Goal: Information Seeking & Learning: Learn about a topic

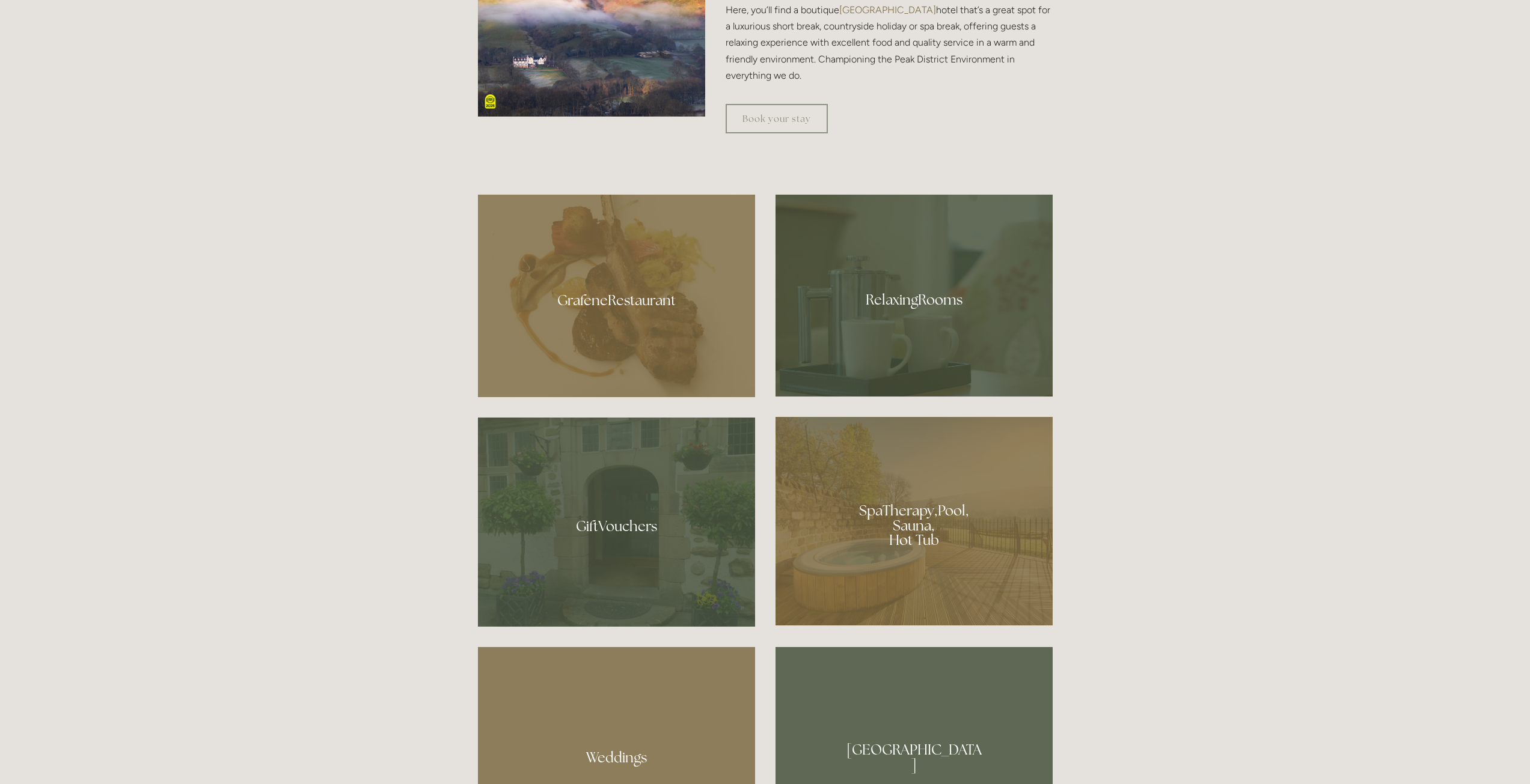
scroll to position [961, 0]
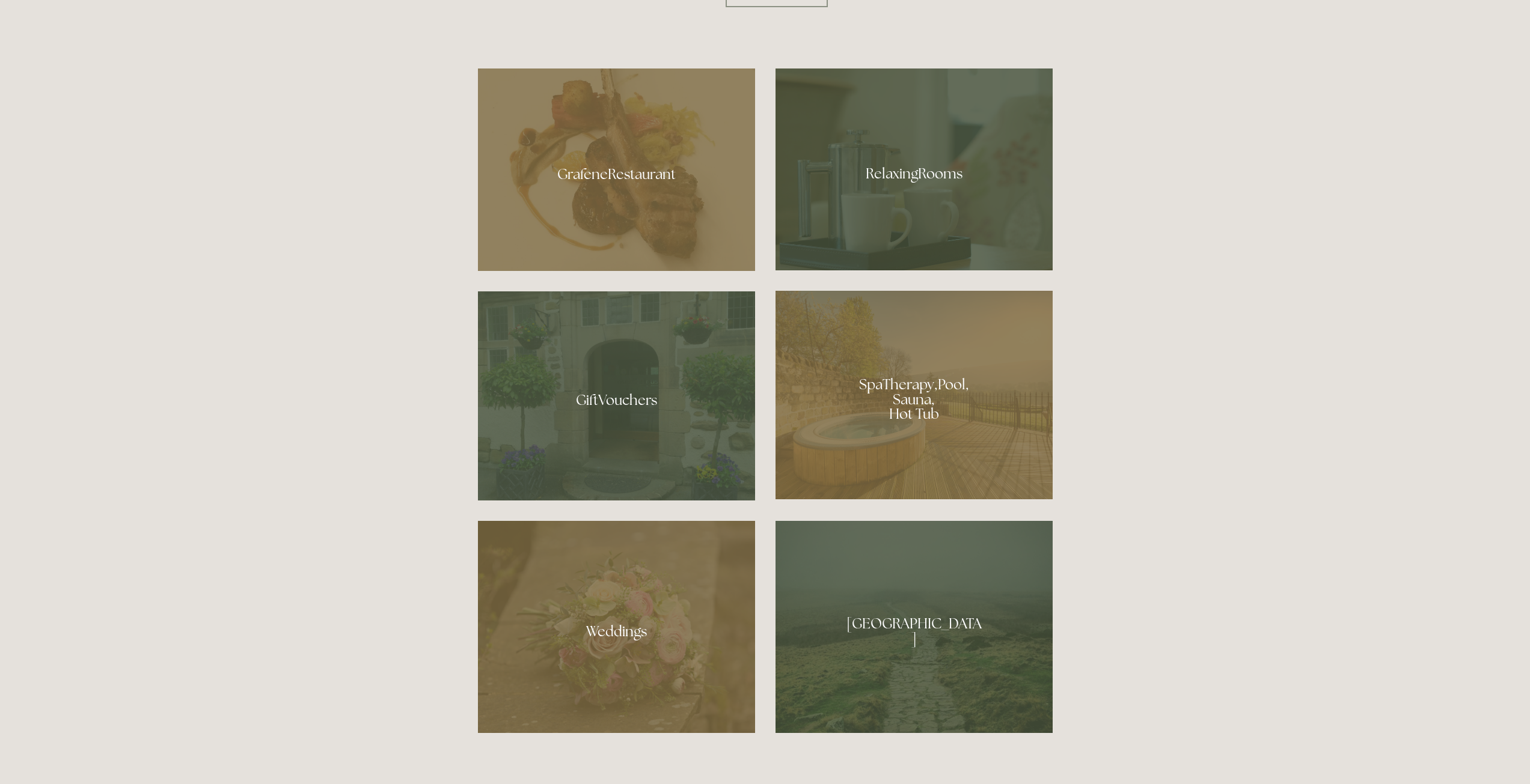
click at [962, 376] on div at bounding box center [914, 395] width 277 height 208
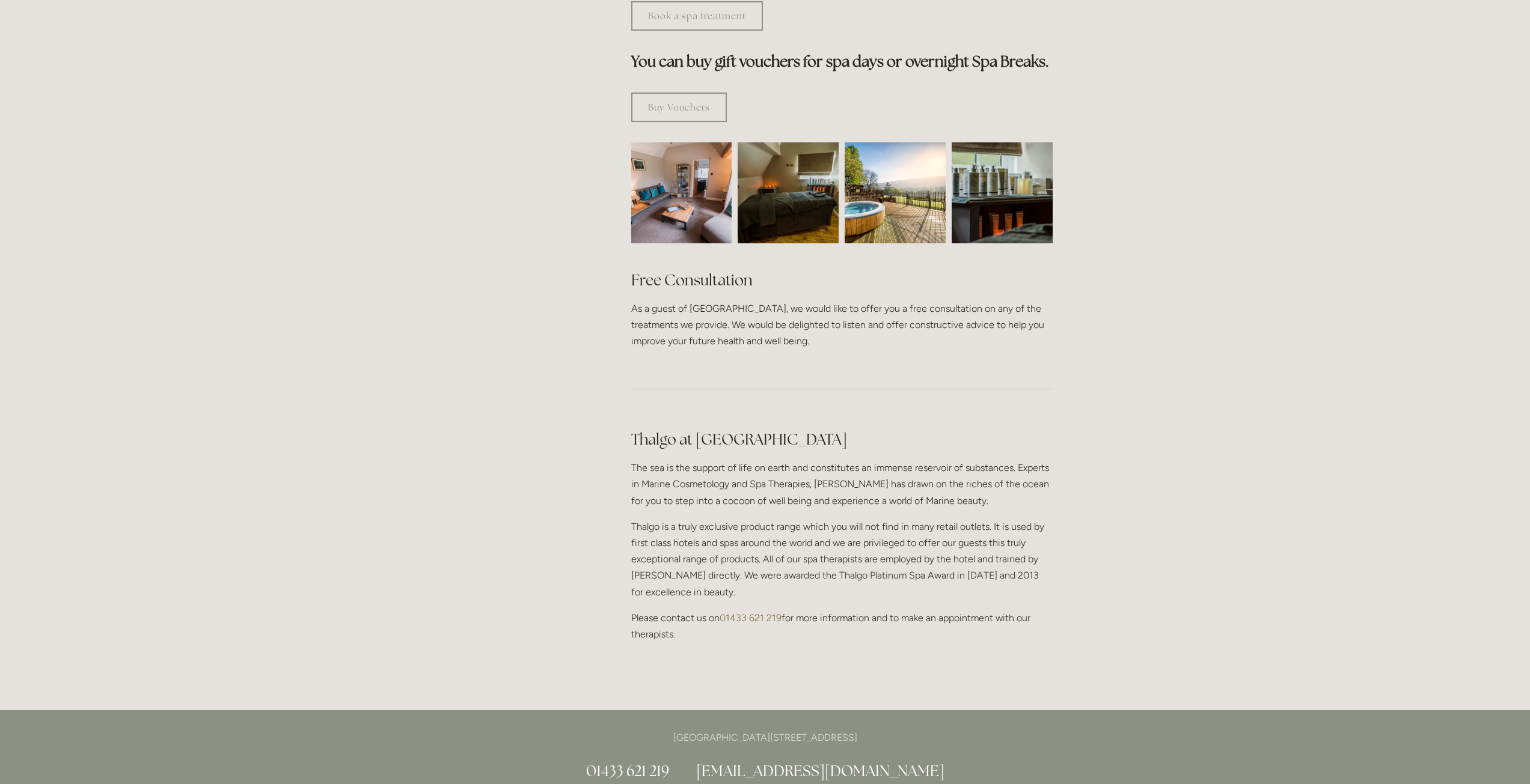
scroll to position [90, 0]
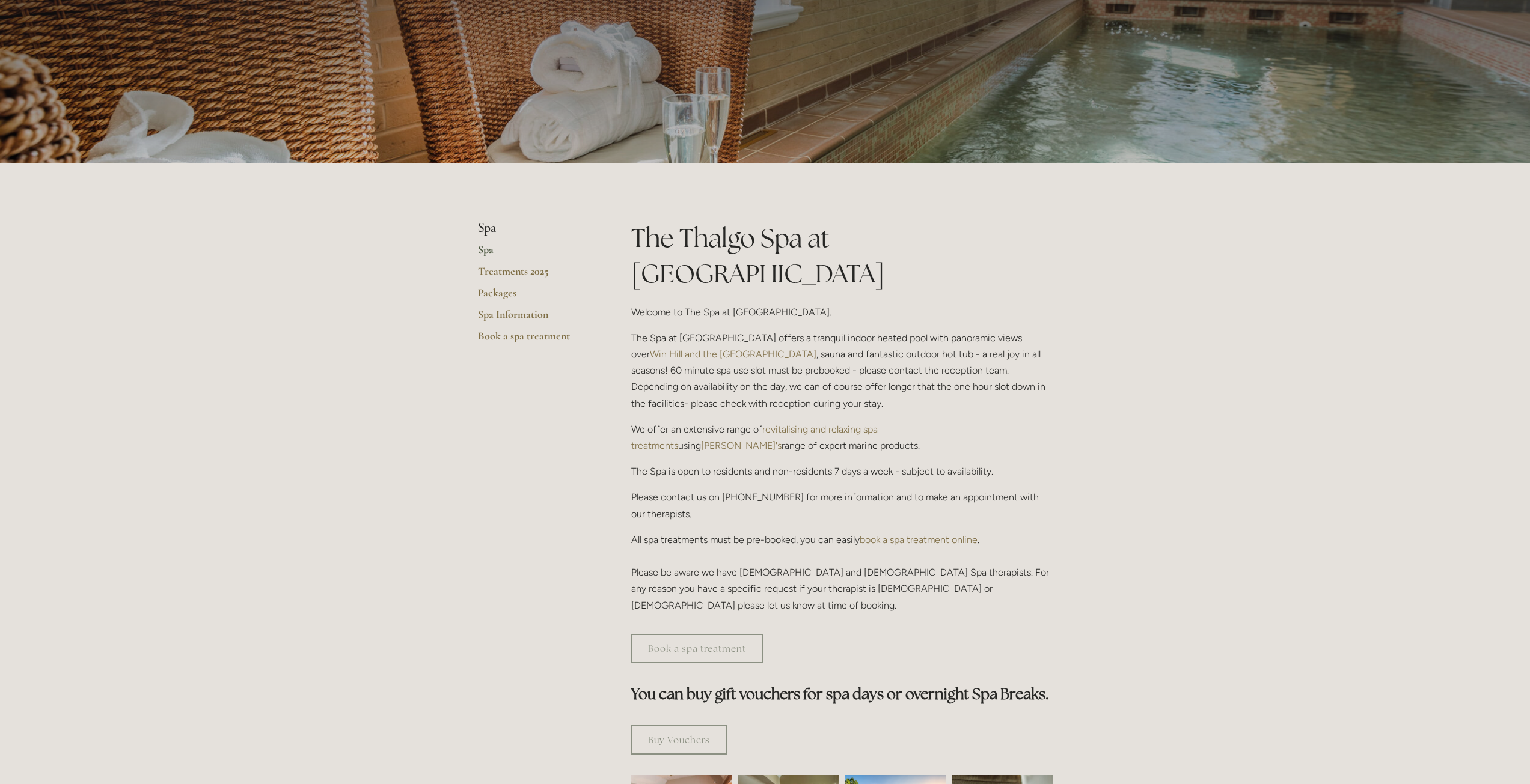
drag, startPoint x: 402, startPoint y: 531, endPoint x: 413, endPoint y: 366, distance: 165.4
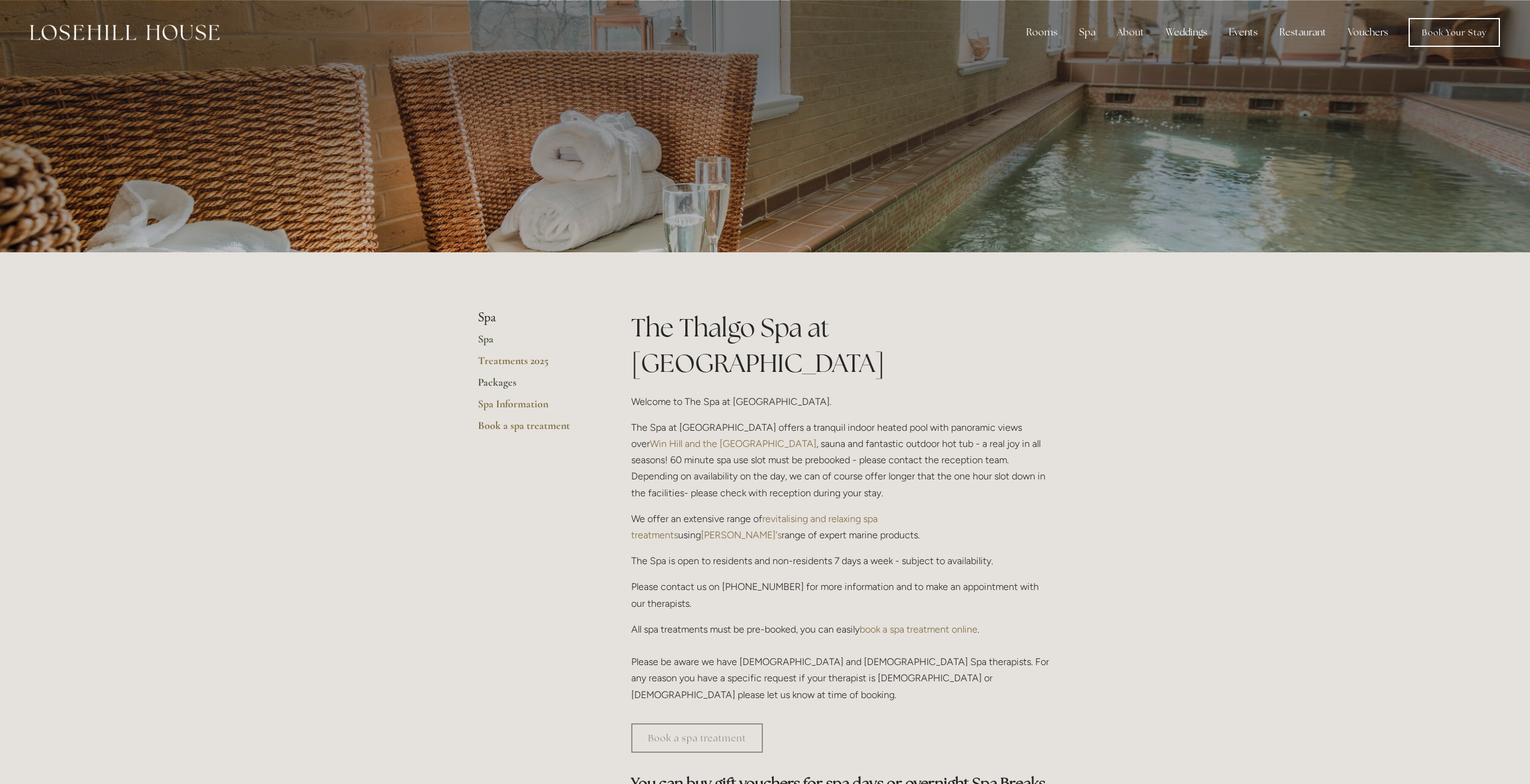
click at [495, 380] on link "Packages" at bounding box center [535, 387] width 115 height 22
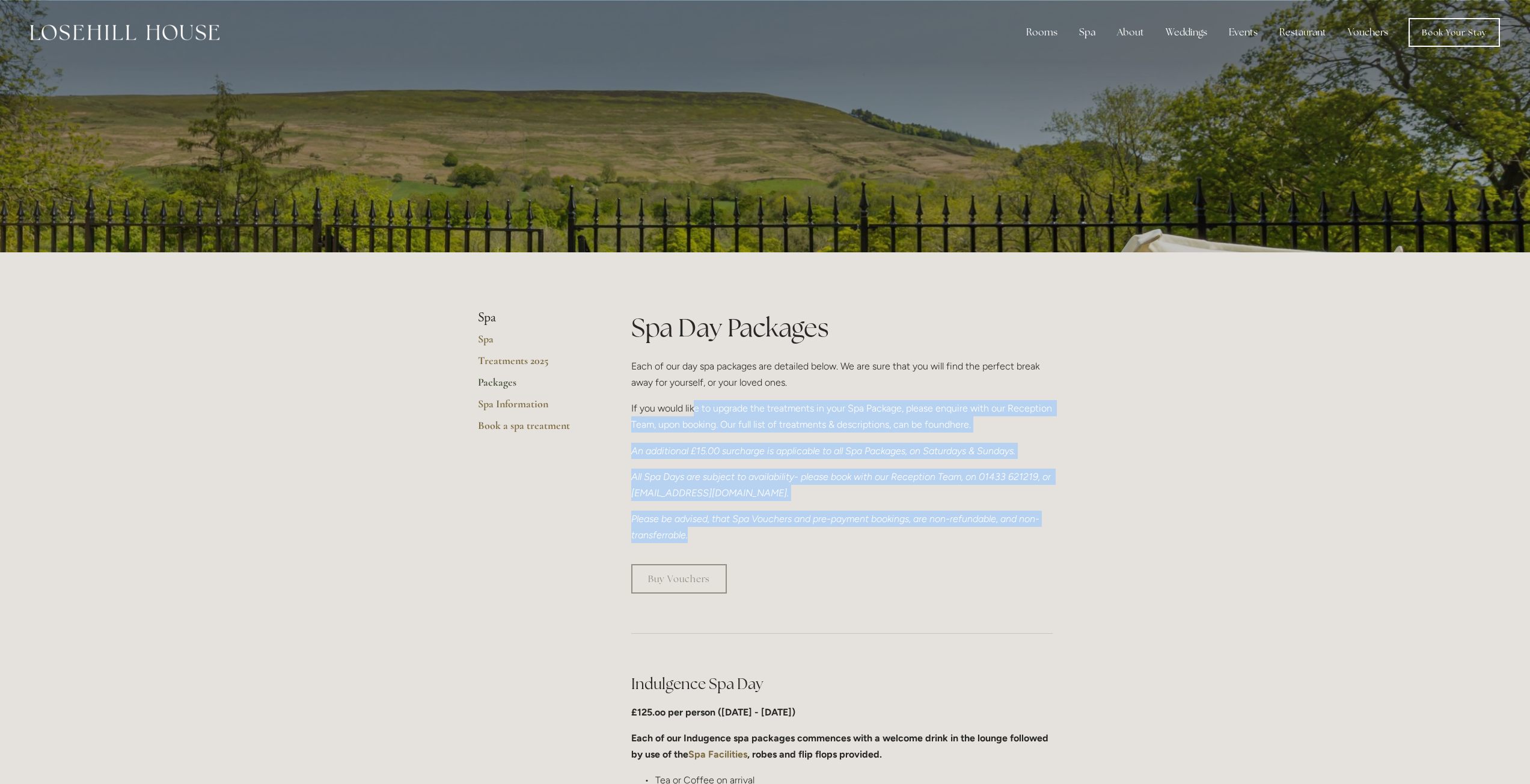
drag, startPoint x: 800, startPoint y: 542, endPoint x: 692, endPoint y: 404, distance: 175.2
click at [692, 407] on div "Spa Day Packages Each of our day spa packages are detailed below. We are sure t…" at bounding box center [842, 427] width 422 height 234
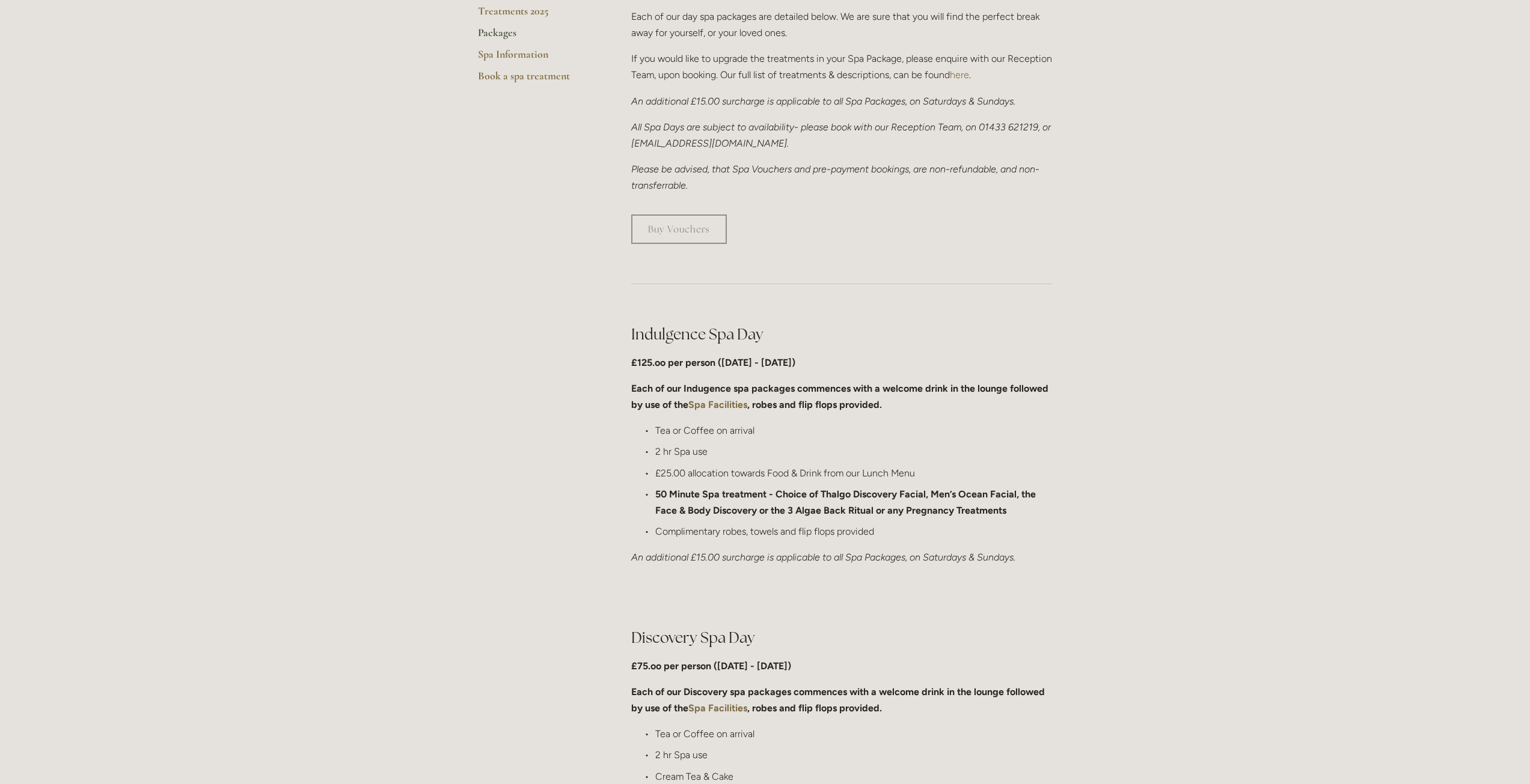
scroll to position [361, 0]
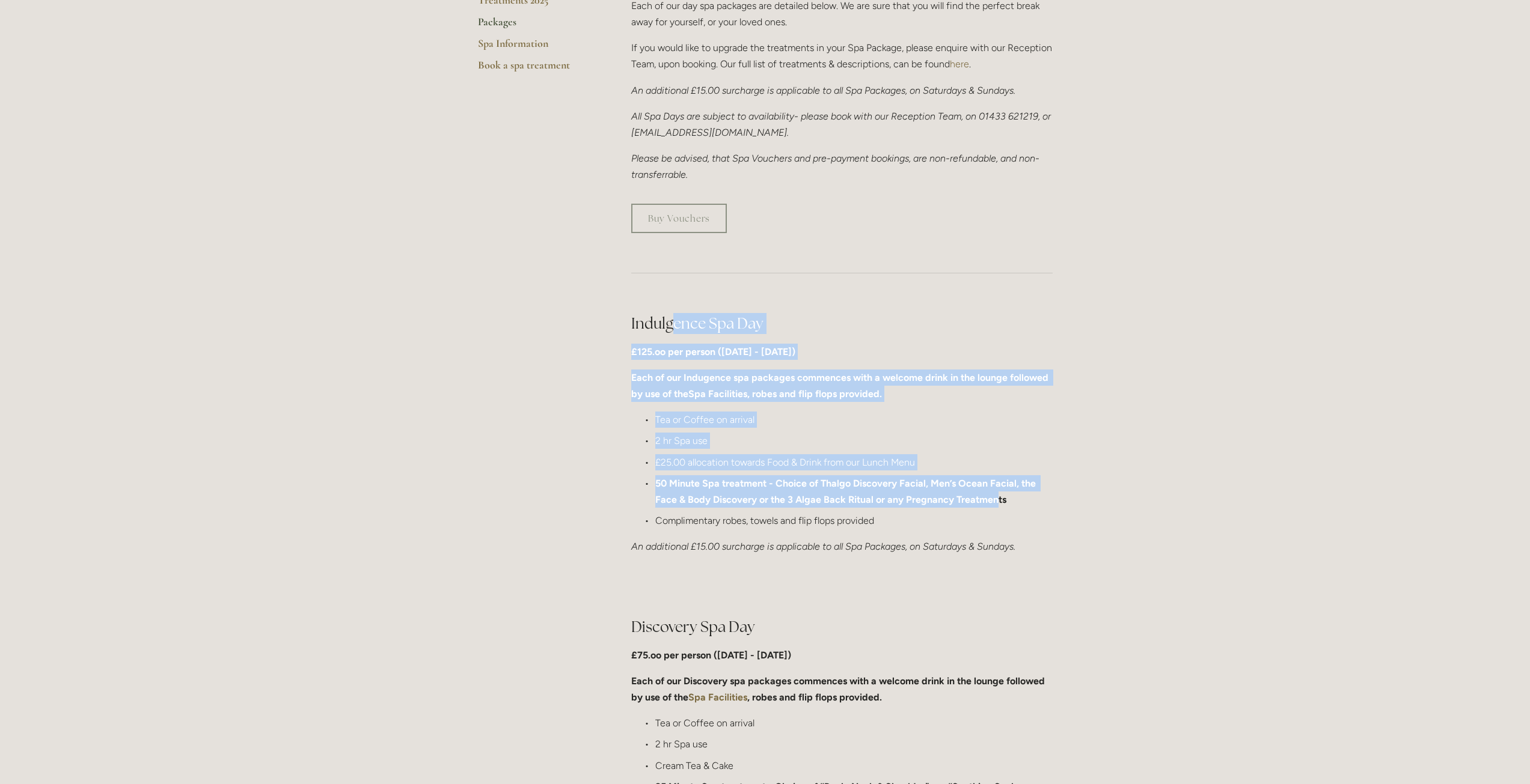
drag, startPoint x: 993, startPoint y: 496, endPoint x: 674, endPoint y: 323, distance: 362.9
click at [674, 323] on div "Indulgence Spa Day £125.oo per person (Monday - Friday) Each of our Indugence s…" at bounding box center [842, 434] width 422 height 242
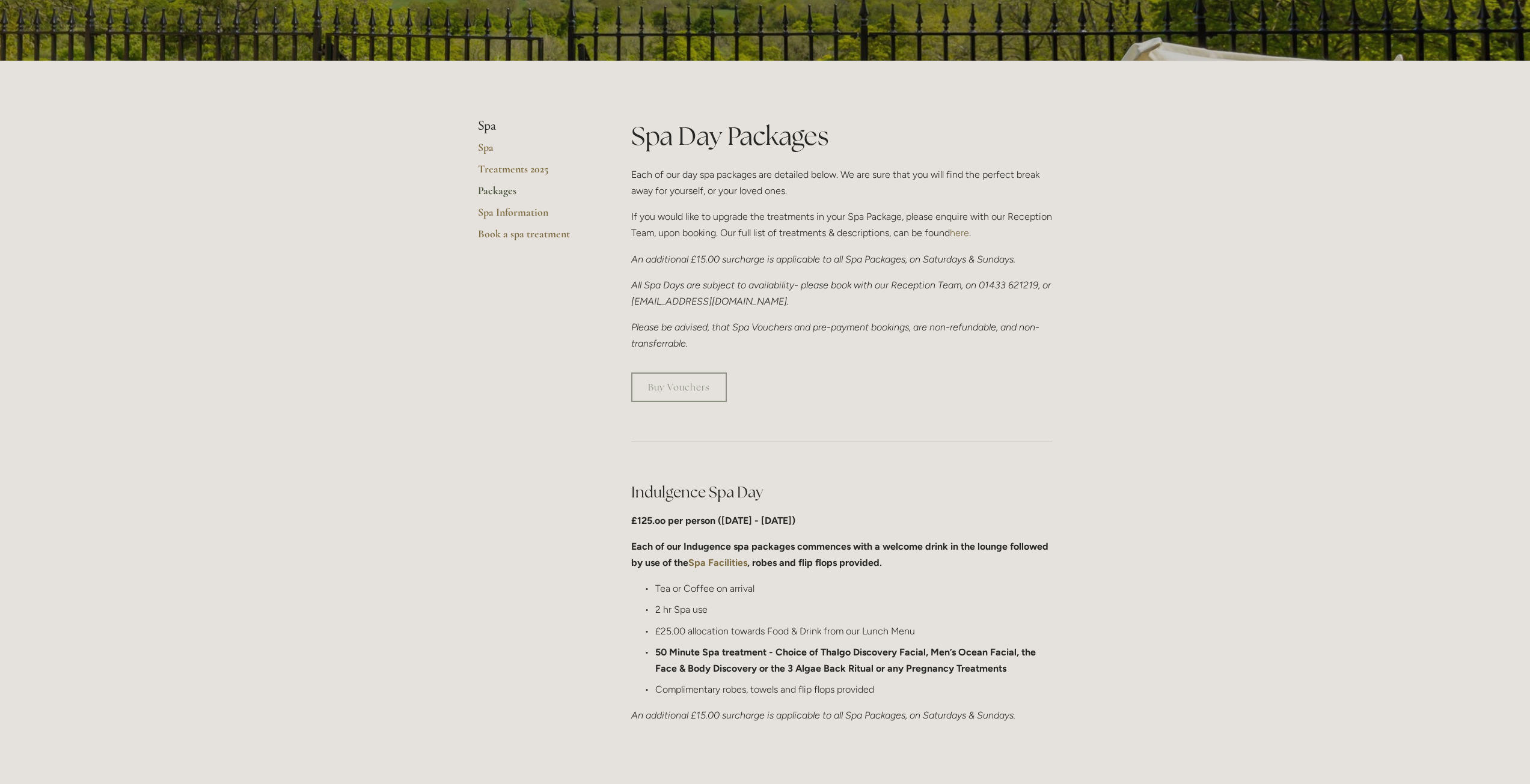
scroll to position [0, 0]
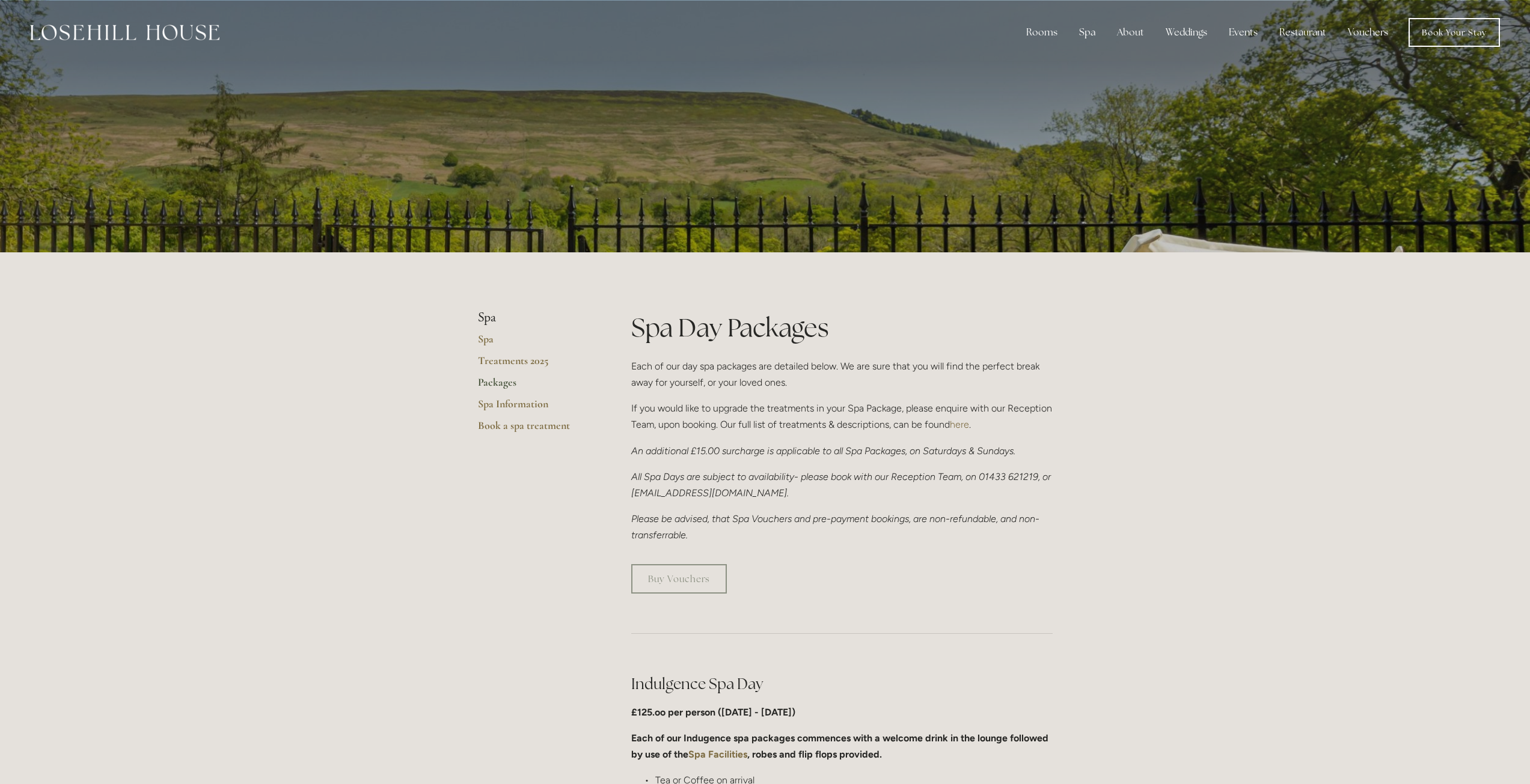
drag, startPoint x: 526, startPoint y: 610, endPoint x: 520, endPoint y: 356, distance: 254.1
click at [1040, 64] on link "Rooms" at bounding box center [1050, 63] width 77 height 19
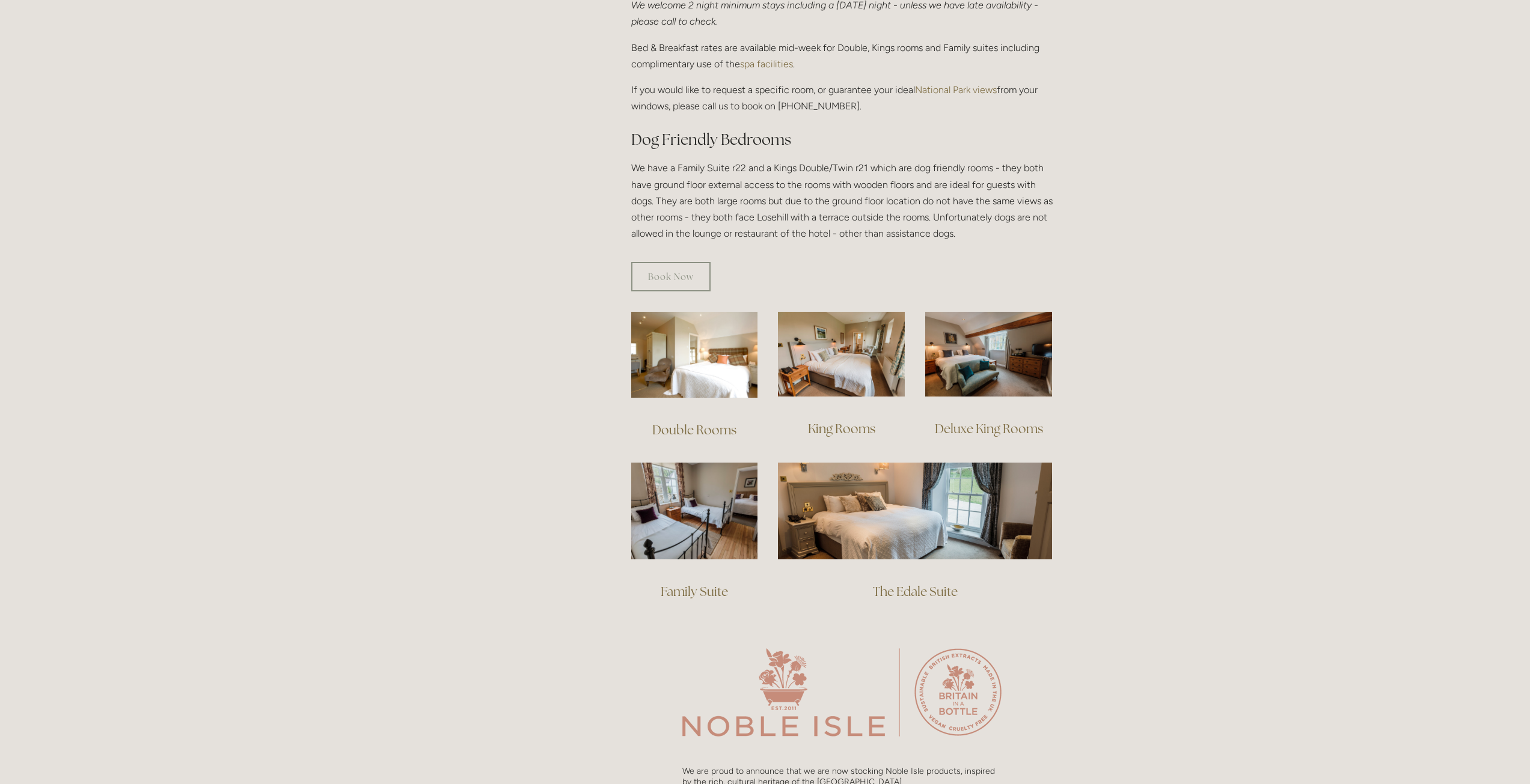
scroll to position [661, 0]
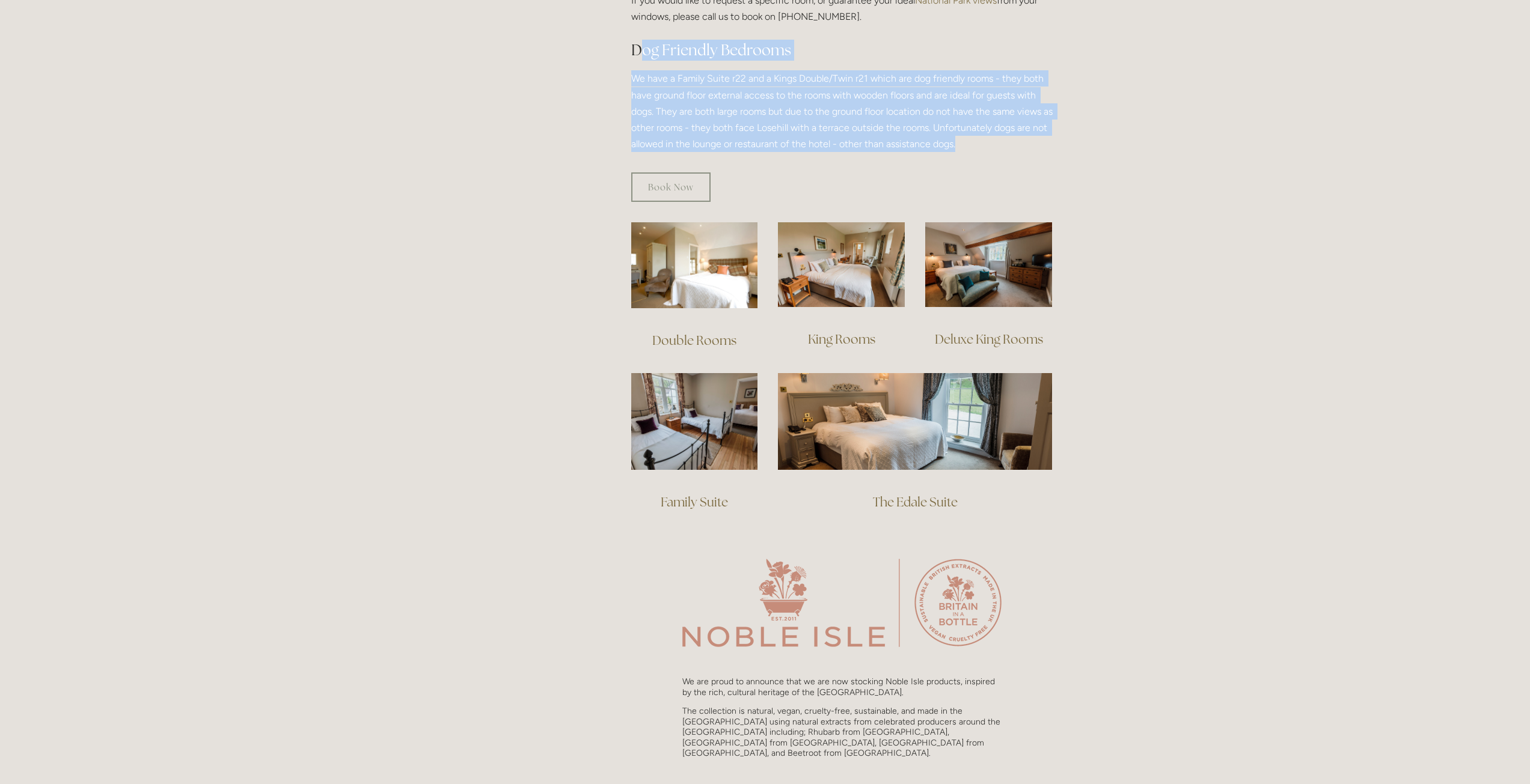
drag, startPoint x: 956, startPoint y: 125, endPoint x: 640, endPoint y: 44, distance: 326.2
click at [635, 87] on p "We have a Family Suite r22 and a Kings Double/Twin r21 which are dog friendly r…" at bounding box center [842, 111] width 422 height 82
click at [1005, 134] on p "We have a Family Suite r22 and a Kings Double/Twin r21 which are dog friendly r…" at bounding box center [842, 111] width 422 height 82
click at [1002, 134] on p "We have a Family Suite r22 and a Kings Double/Twin r21 which are dog friendly r…" at bounding box center [842, 111] width 422 height 82
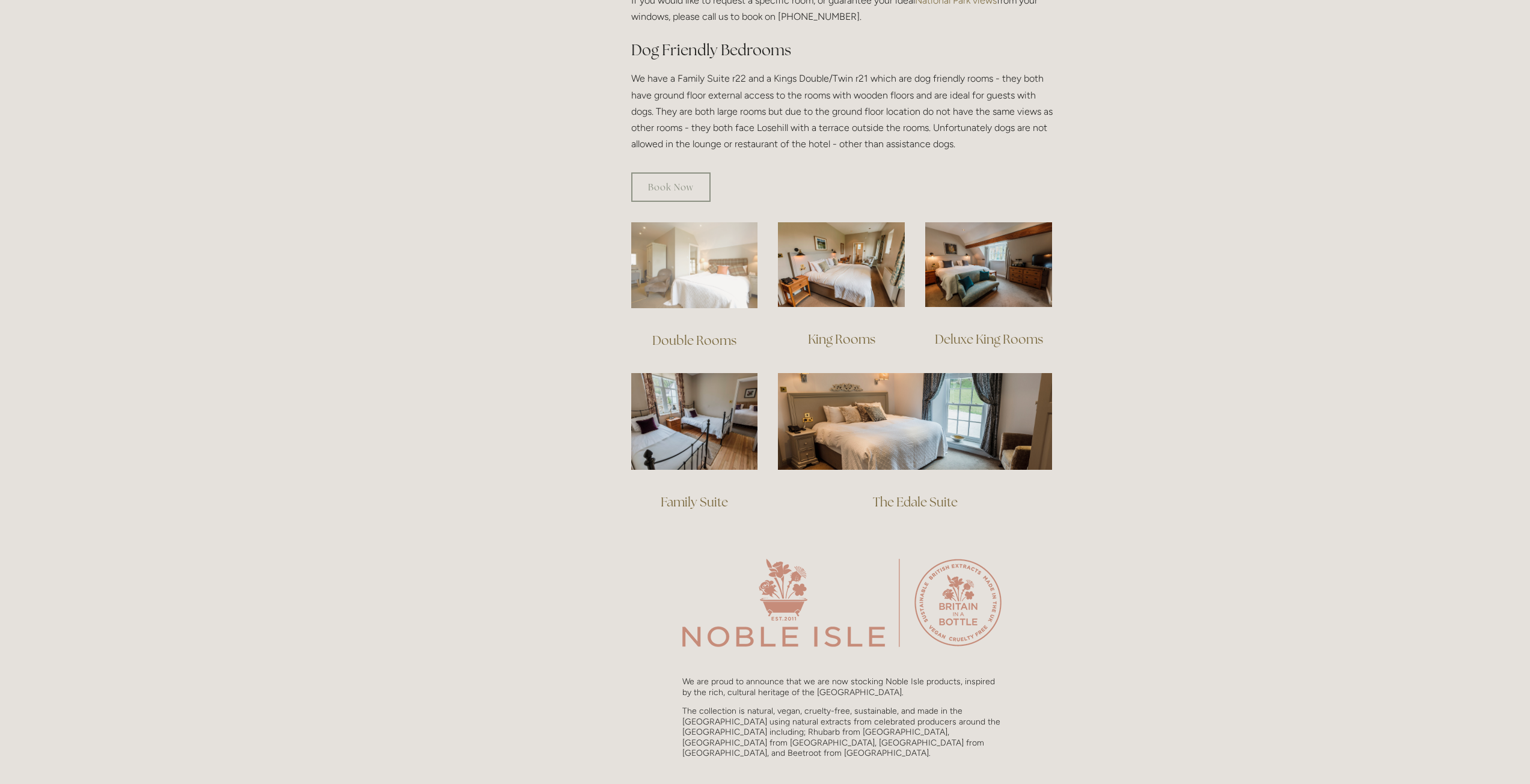
click at [719, 252] on img at bounding box center [695, 265] width 127 height 86
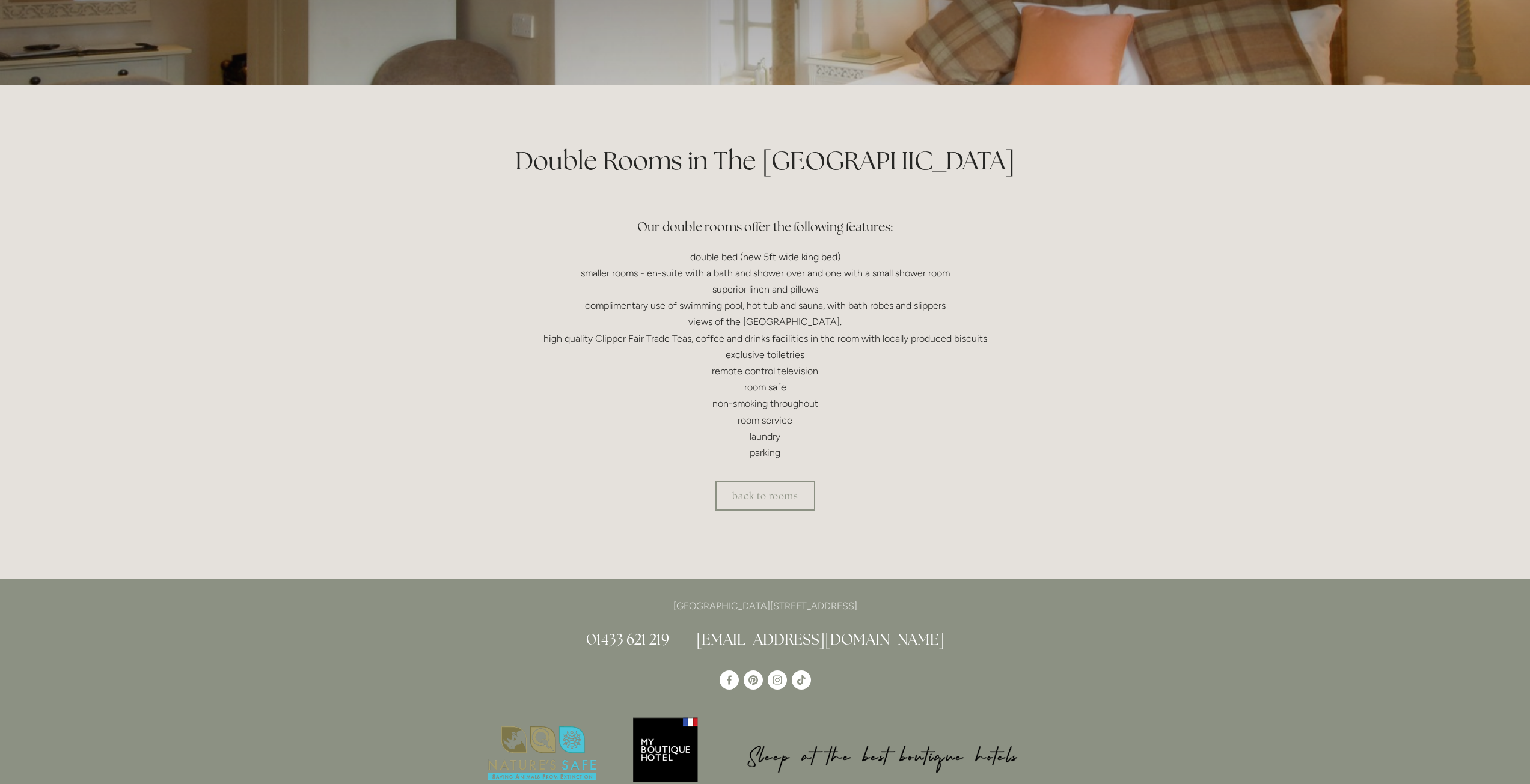
scroll to position [180, 0]
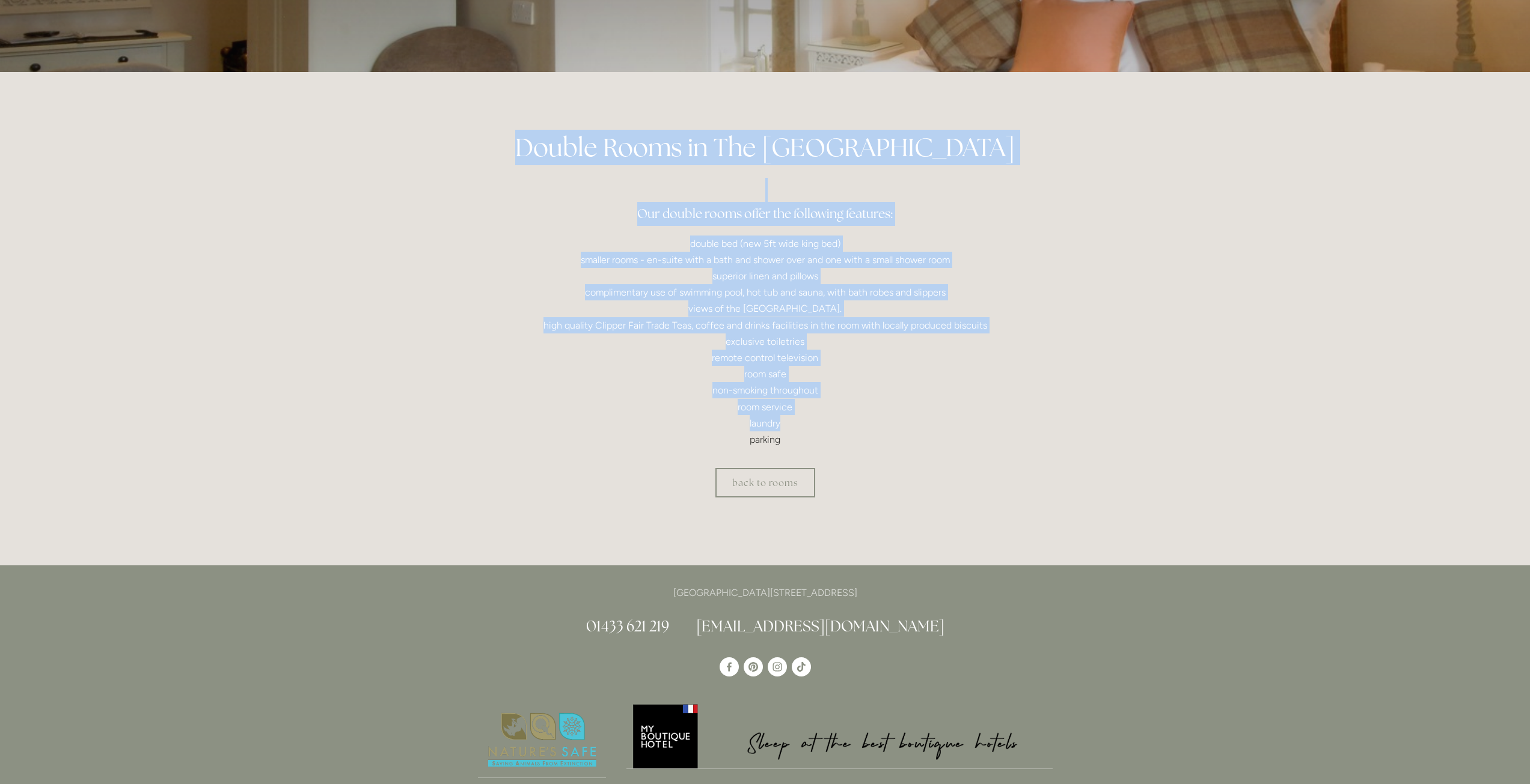
drag, startPoint x: 881, startPoint y: 424, endPoint x: 569, endPoint y: 157, distance: 410.6
click at [569, 157] on div "Double Rooms in The [GEOGRAPHIC_DATA] Our double rooms offer the following feat…" at bounding box center [765, 288] width 575 height 318
click at [860, 361] on p "double bed (new 5ft wide king bed) smaller rooms - en-suite with a bath and sho…" at bounding box center [765, 342] width 575 height 213
drag, startPoint x: 819, startPoint y: 437, endPoint x: 520, endPoint y: 164, distance: 404.9
click at [520, 164] on div "Double Rooms in The Peak District Our double rooms offer the following features…" at bounding box center [765, 288] width 575 height 318
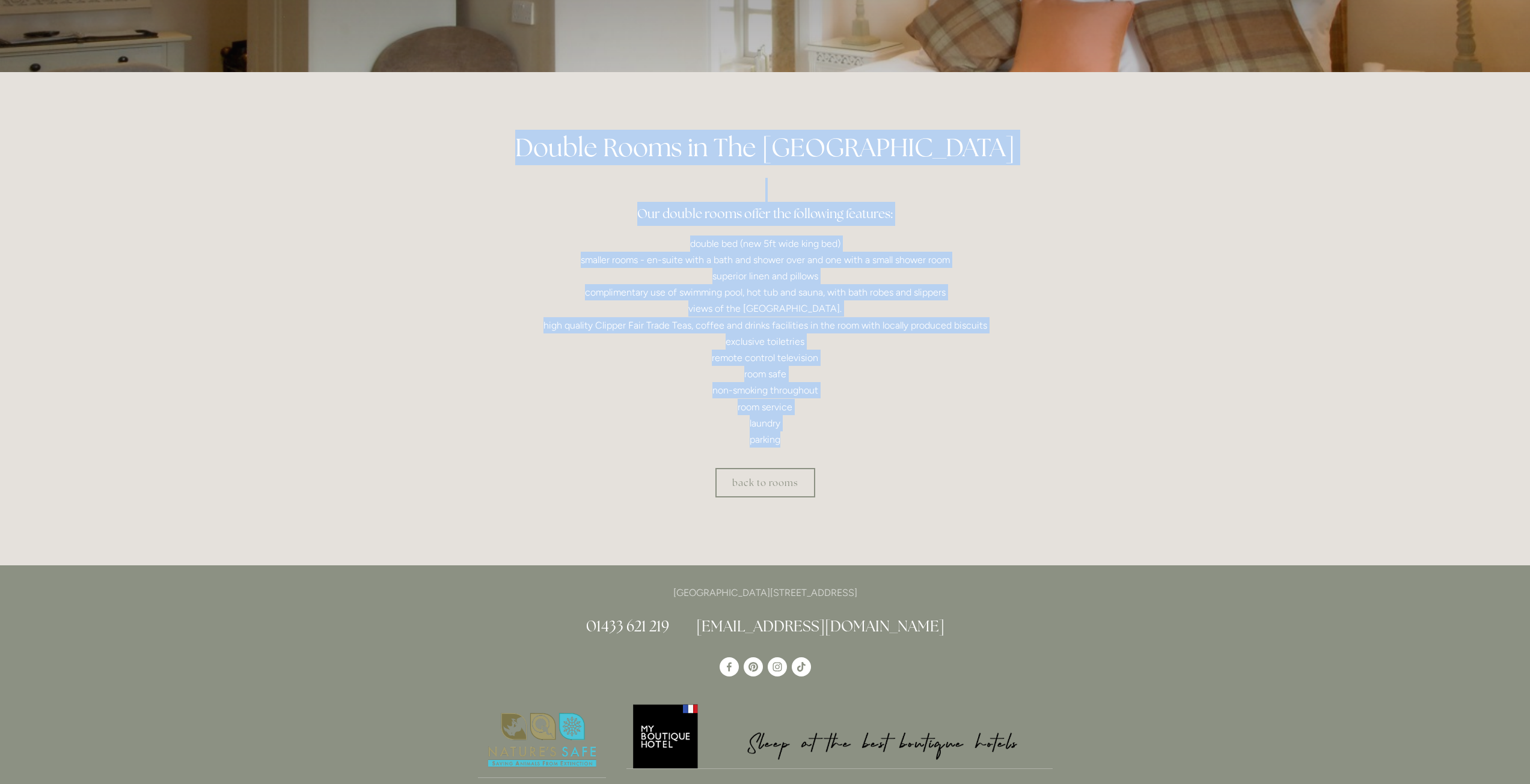
click at [540, 365] on p "double bed (new 5ft wide king bed) smaller rooms - en-suite with a bath and sho…" at bounding box center [765, 342] width 575 height 213
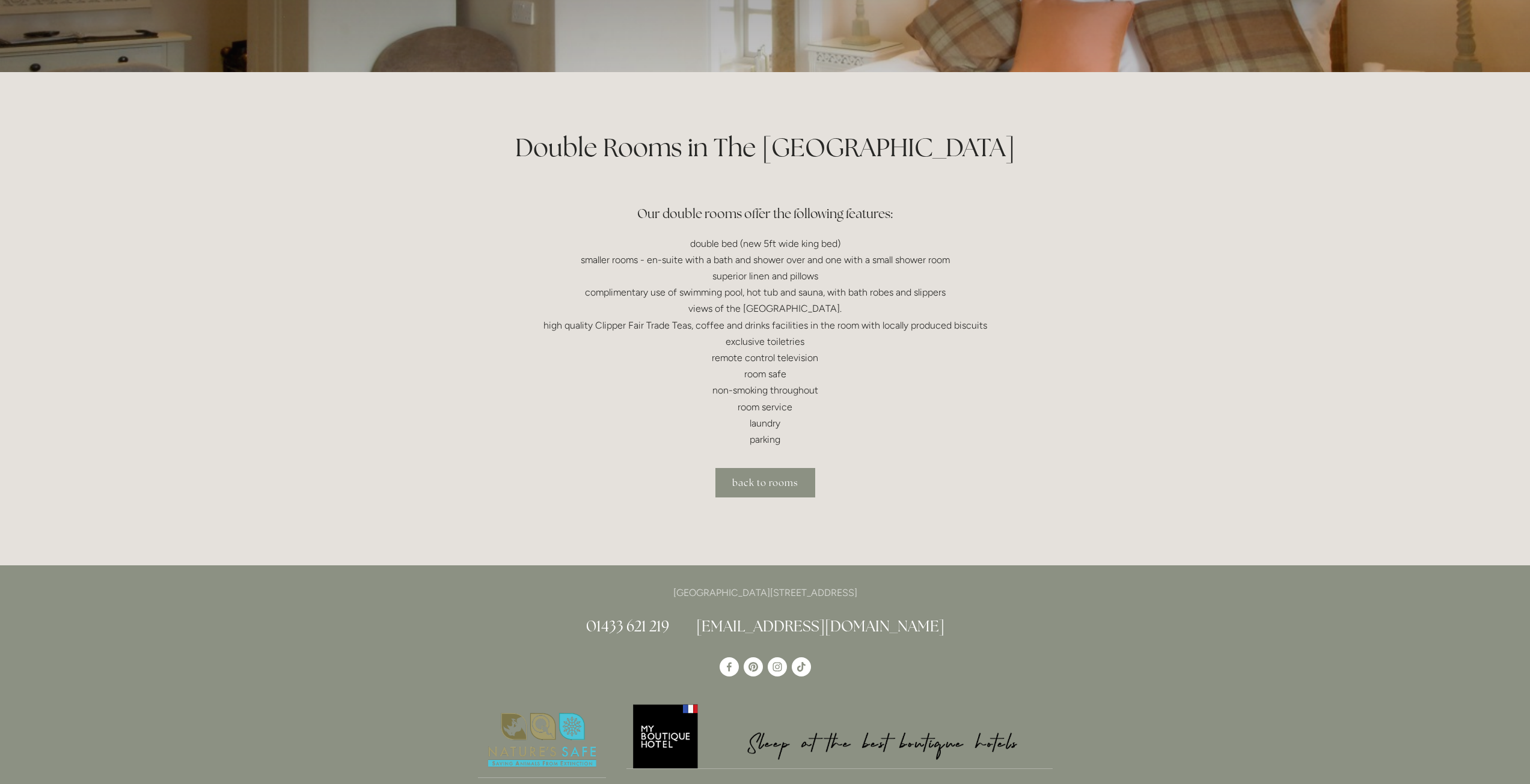
click at [728, 485] on link "back to rooms" at bounding box center [765, 482] width 100 height 29
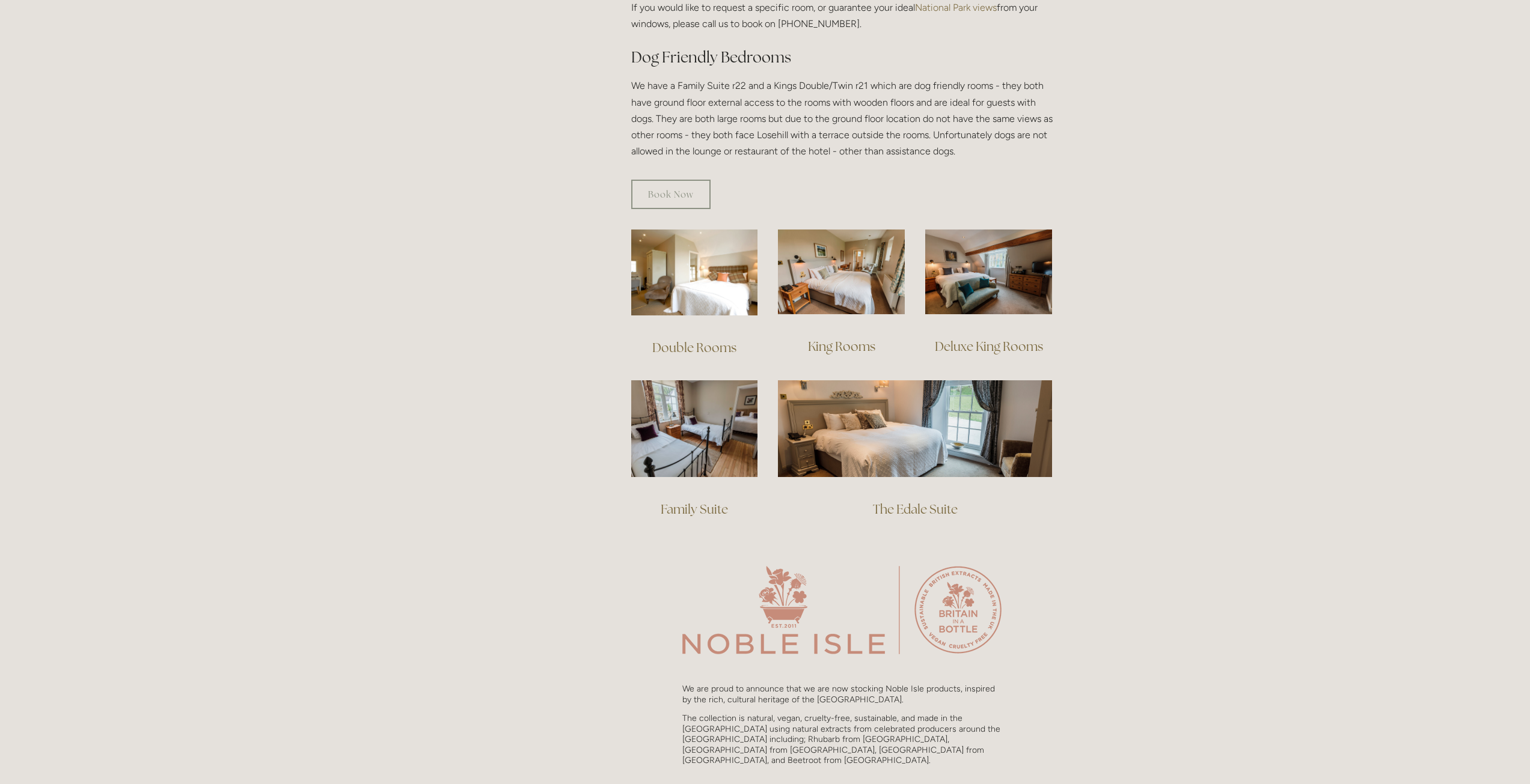
scroll to position [661, 0]
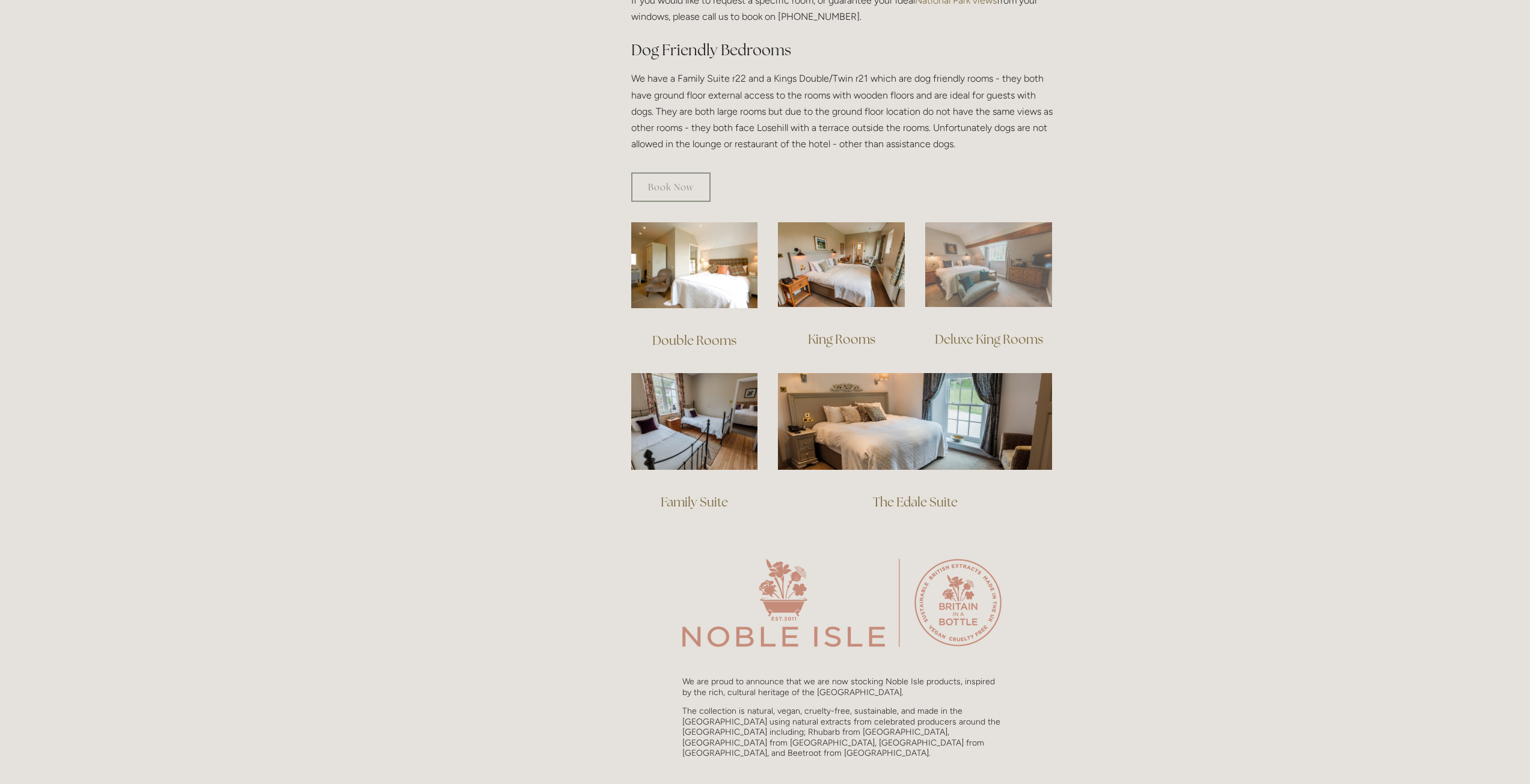
click at [970, 270] on img at bounding box center [989, 264] width 127 height 84
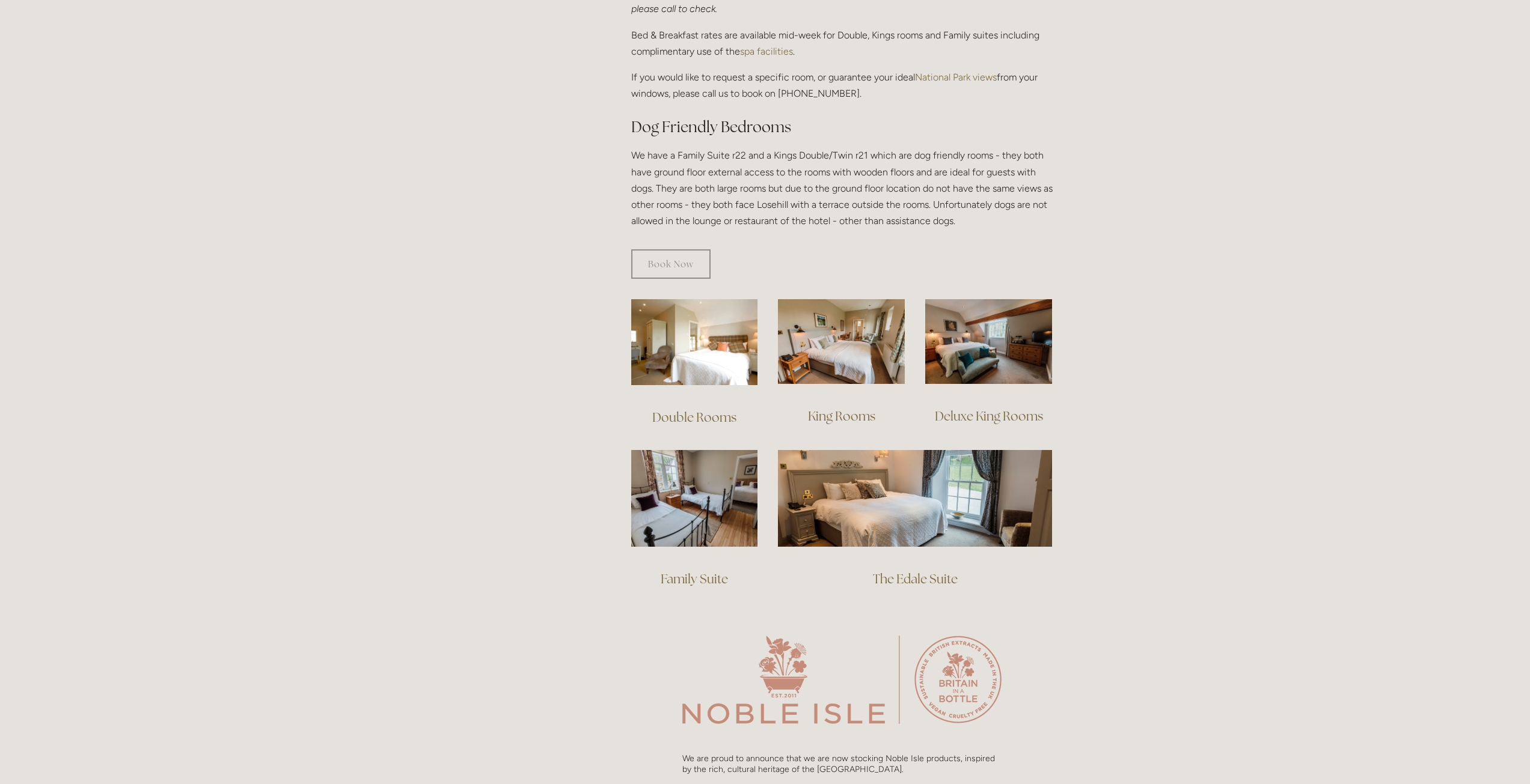
drag, startPoint x: 540, startPoint y: 533, endPoint x: 546, endPoint y: 415, distance: 118.2
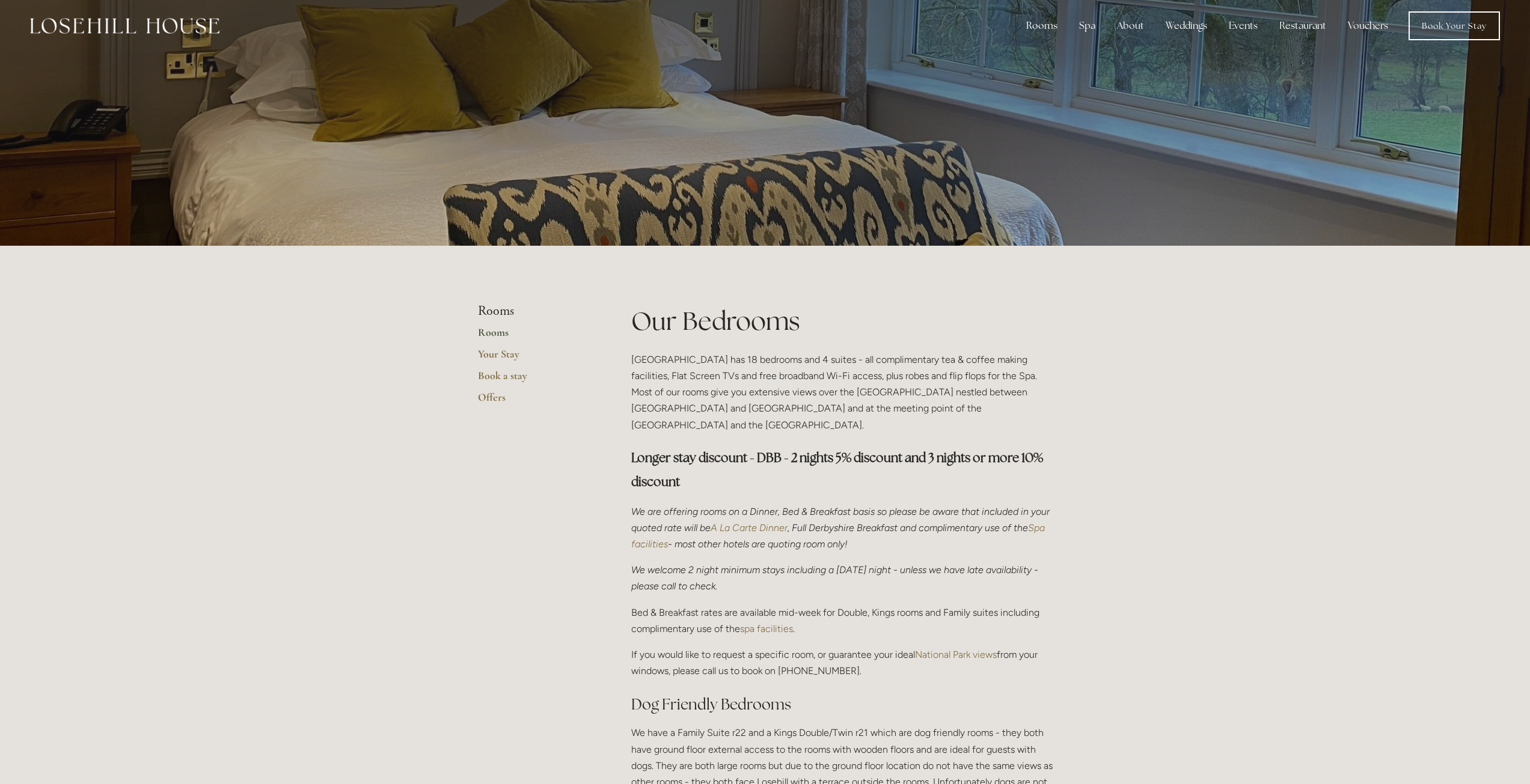
scroll to position [0, 0]
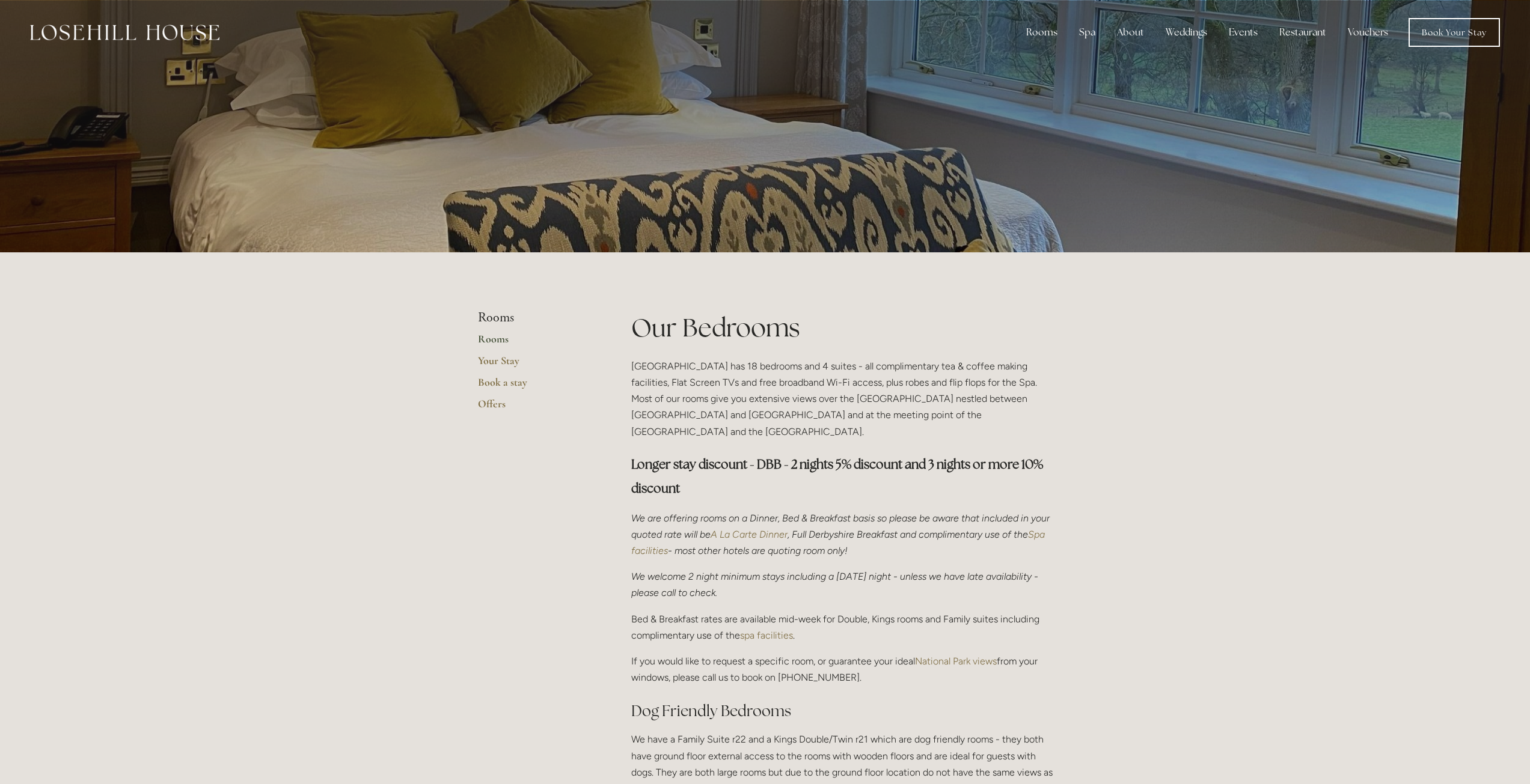
drag, startPoint x: 507, startPoint y: 628, endPoint x: 551, endPoint y: 335, distance: 296.3
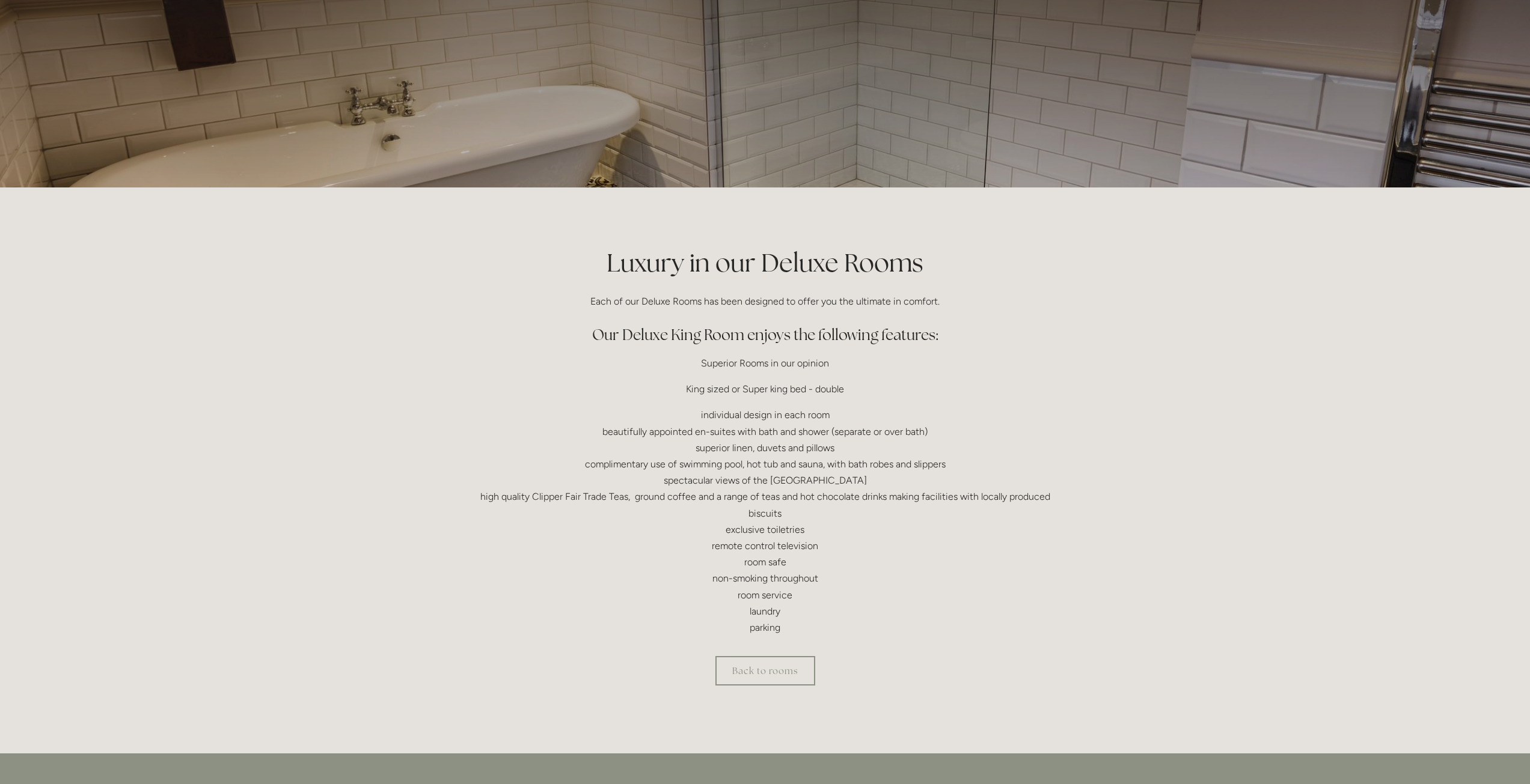
scroll to position [180, 0]
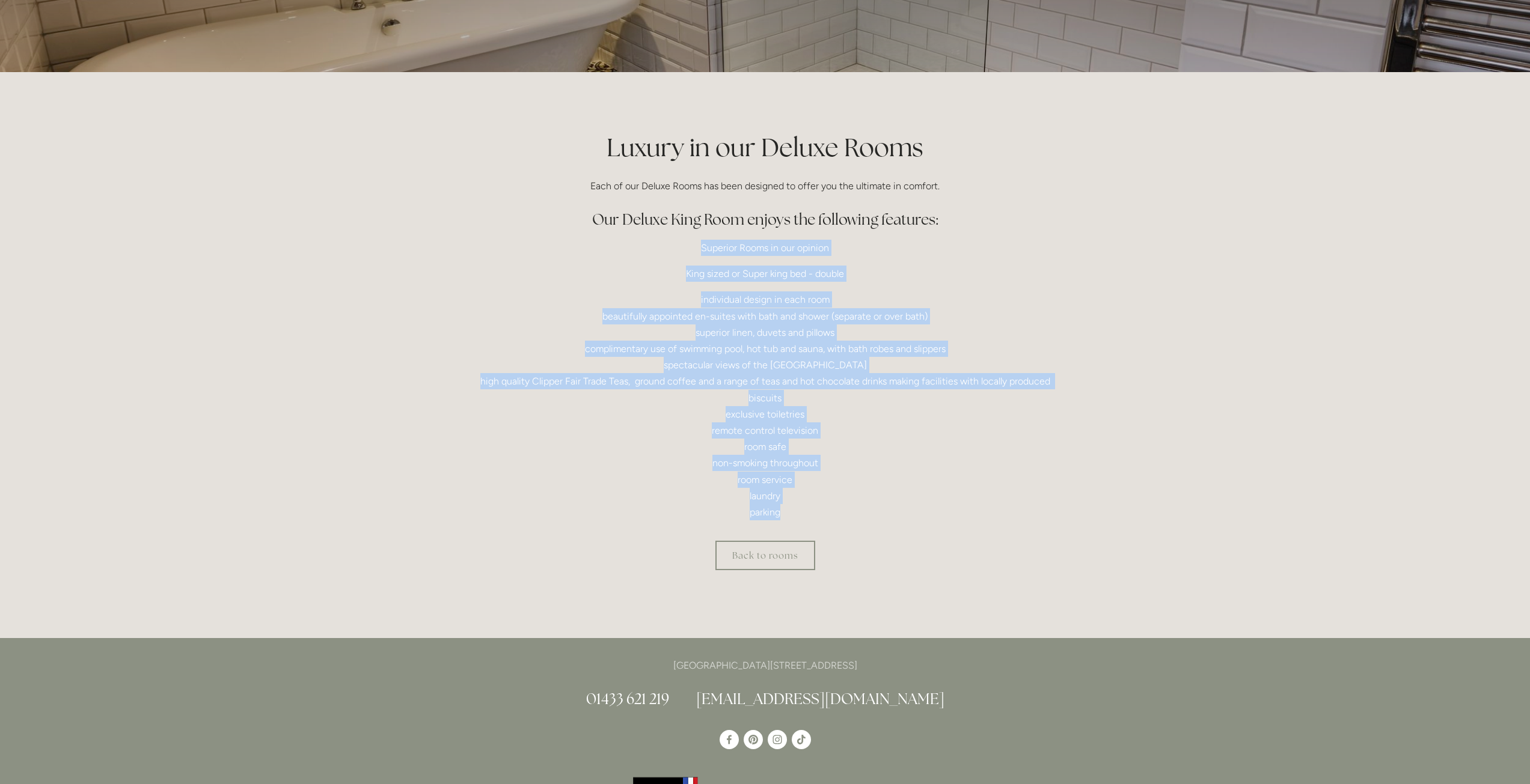
drag, startPoint x: 892, startPoint y: 515, endPoint x: 568, endPoint y: 248, distance: 419.8
click at [568, 248] on div "Luxury in our Deluxe Rooms Each of our Deluxe Rooms has been designed to offer …" at bounding box center [765, 324] width 575 height 390
click at [581, 322] on p "individual design in each room beautifully appointed en-suites with bath and sh…" at bounding box center [765, 406] width 575 height 229
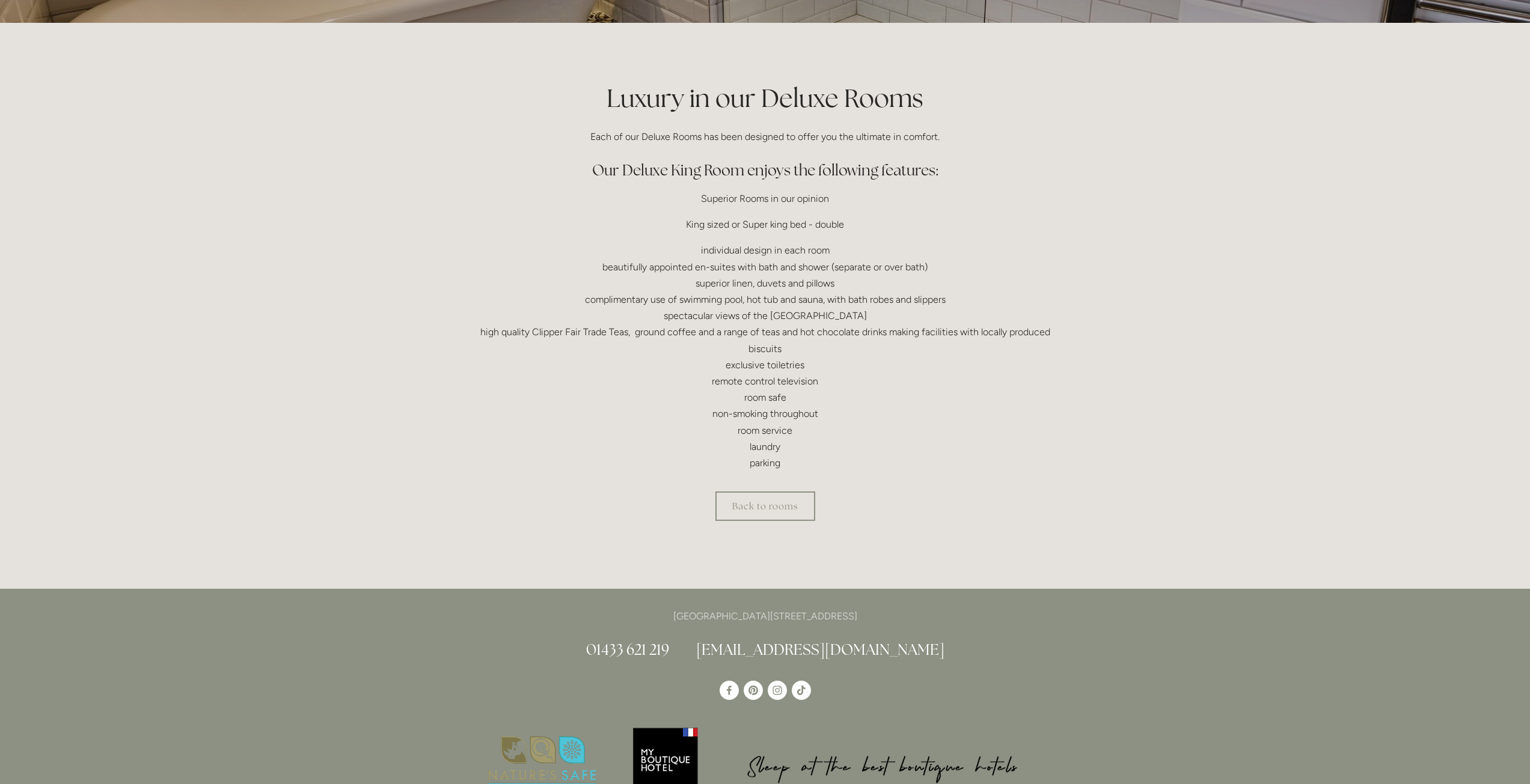
scroll to position [241, 0]
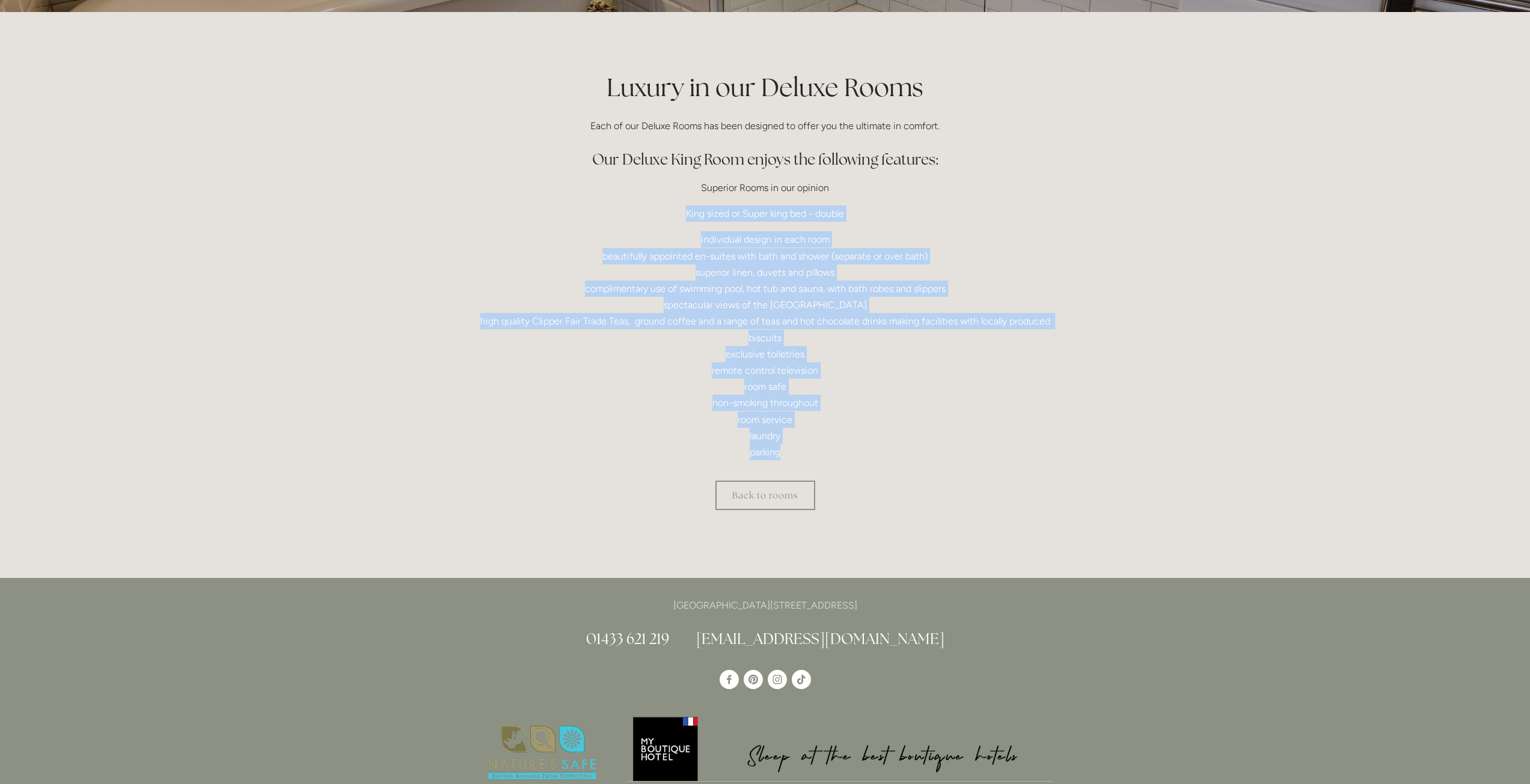
drag, startPoint x: 859, startPoint y: 454, endPoint x: 626, endPoint y: 215, distance: 333.8
click at [626, 215] on div "Luxury in our Deluxe Rooms Each of our Deluxe Rooms has been designed to offer …" at bounding box center [765, 265] width 575 height 390
click at [755, 346] on p "individual design in each room beautifully appointed en-suites with bath and sh…" at bounding box center [765, 345] width 575 height 229
drag, startPoint x: 835, startPoint y: 457, endPoint x: 573, endPoint y: 196, distance: 369.8
click at [573, 196] on div "Luxury in our Deluxe Rooms Each of our Deluxe Rooms has been designed to offer …" at bounding box center [765, 265] width 575 height 390
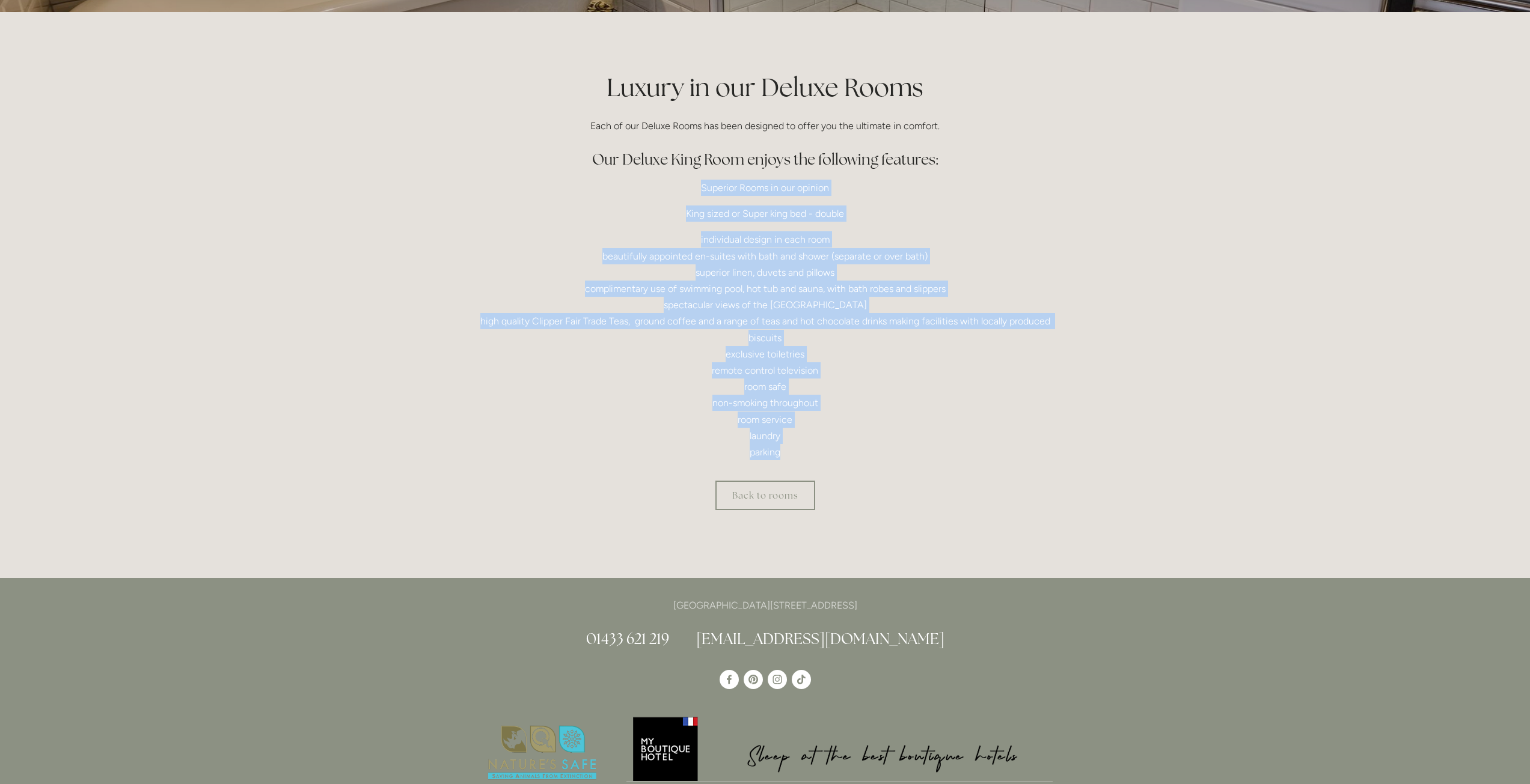
click at [746, 369] on p "individual design in each room beautifully appointed en-suites with bath and sh…" at bounding box center [765, 345] width 575 height 229
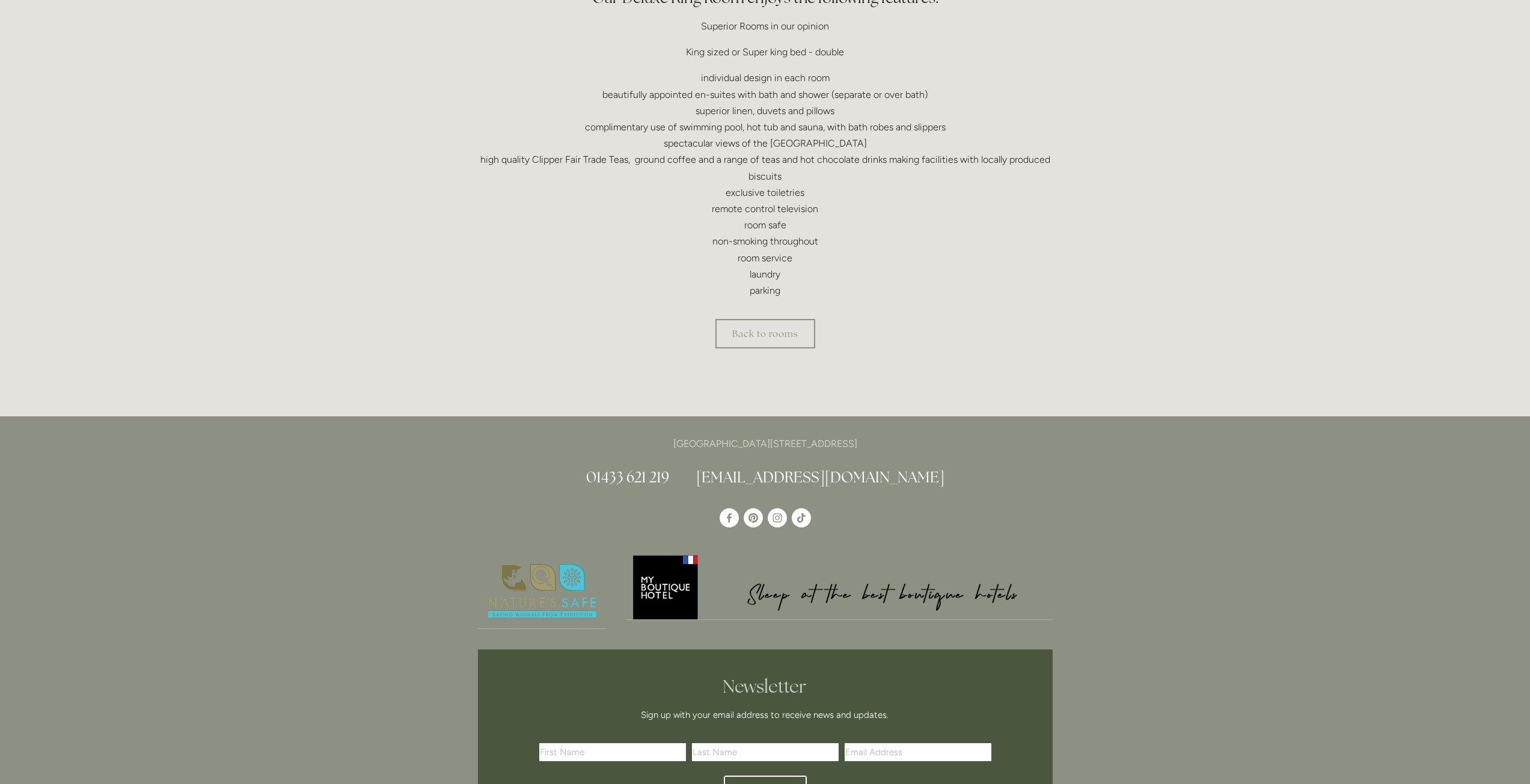
scroll to position [0, 0]
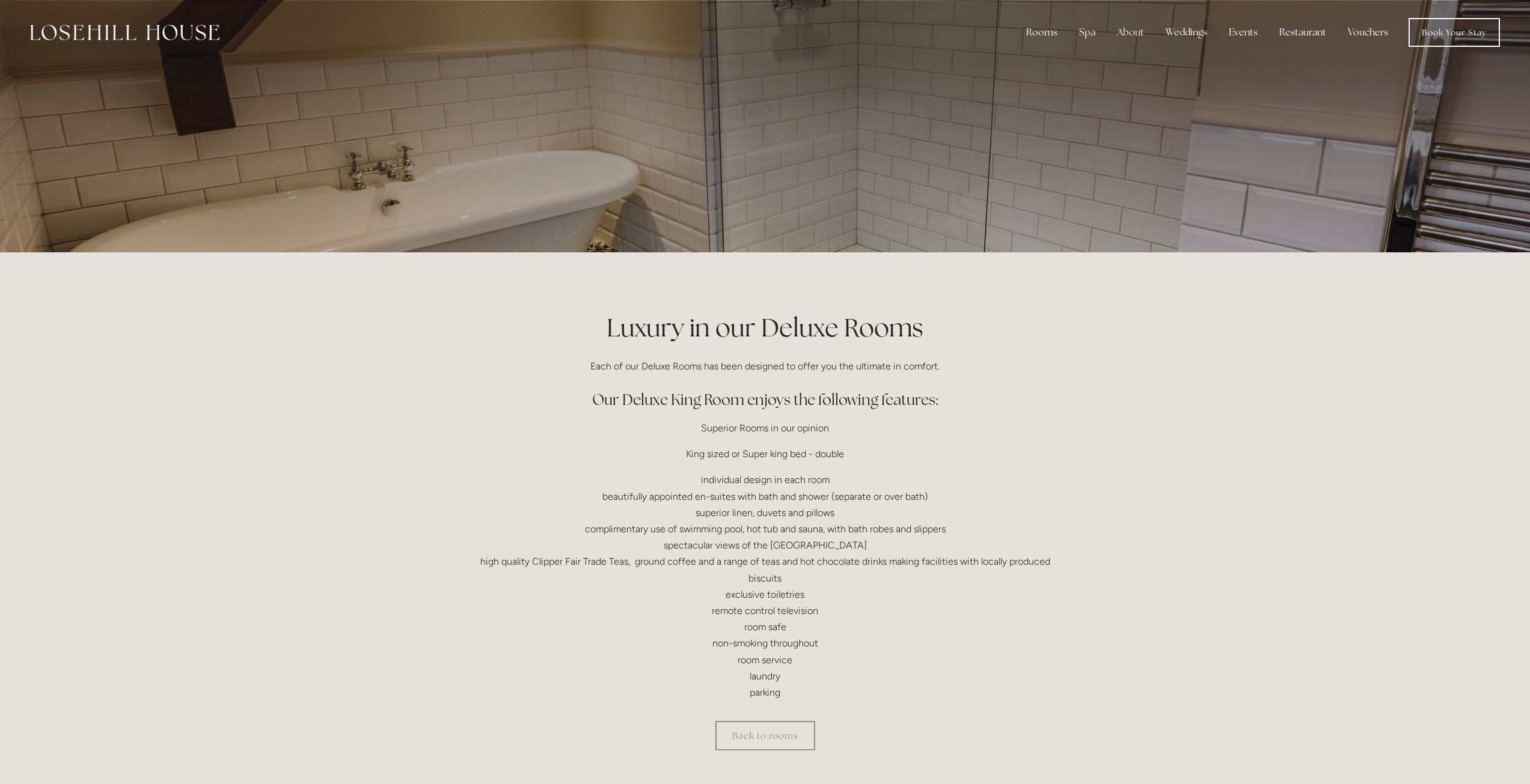
drag, startPoint x: 264, startPoint y: 454, endPoint x: 286, endPoint y: 307, distance: 148.6
